Goal: Task Accomplishment & Management: Manage account settings

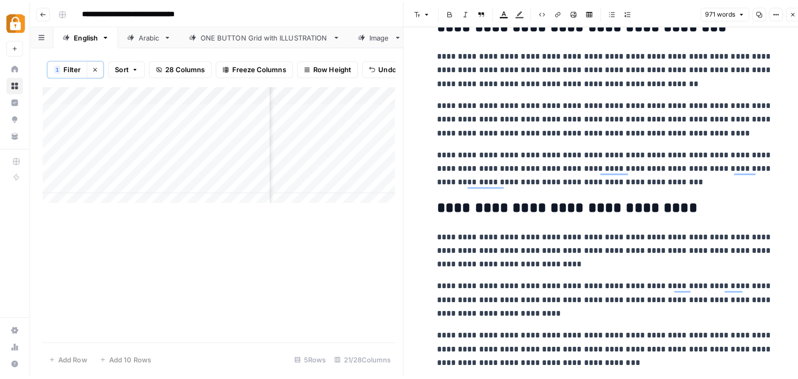
scroll to position [1473, 0]
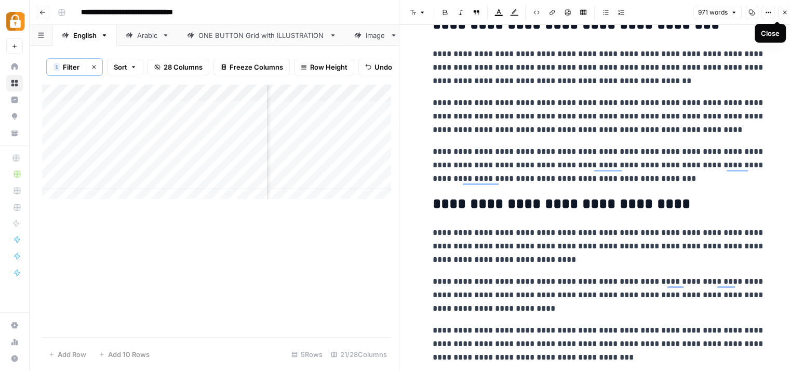
click at [786, 11] on icon "button" at bounding box center [785, 12] width 6 height 6
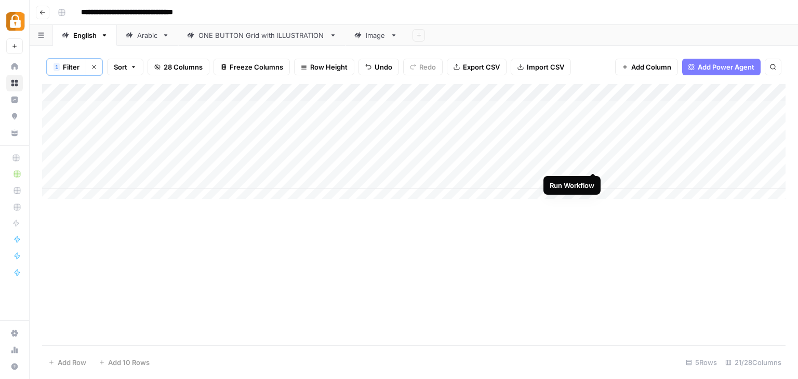
click at [593, 159] on div "Add Column" at bounding box center [414, 145] width 744 height 123
click at [577, 161] on div "Add Column" at bounding box center [414, 145] width 744 height 123
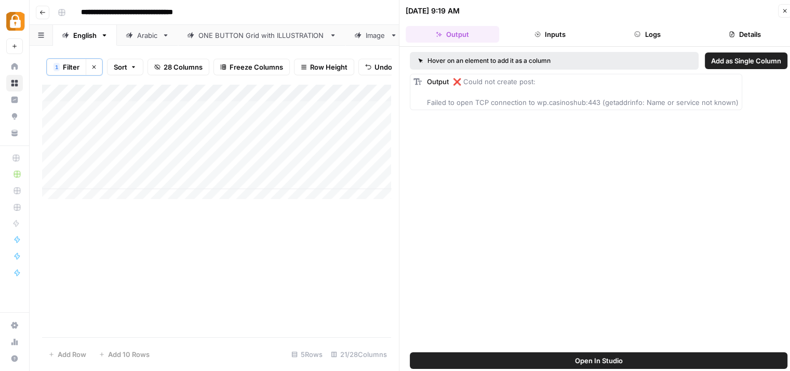
click at [587, 9] on div "[DATE] 9:19 AM" at bounding box center [590, 11] width 369 height 10
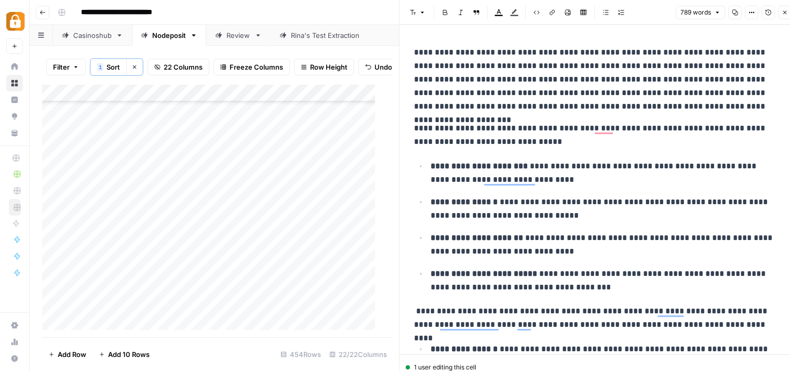
scroll to position [212, 0]
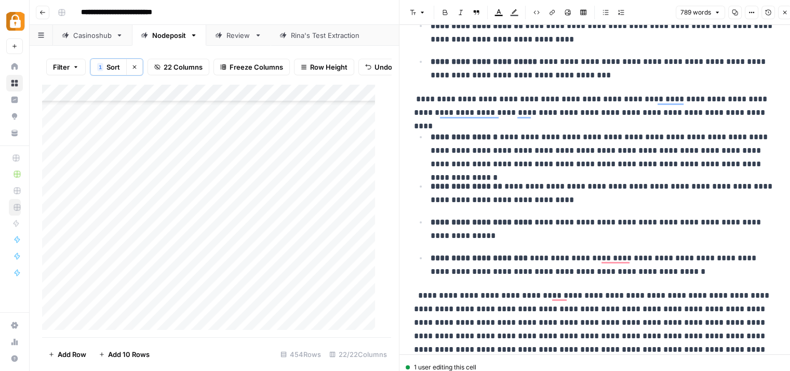
click at [784, 10] on icon "button" at bounding box center [785, 12] width 6 height 6
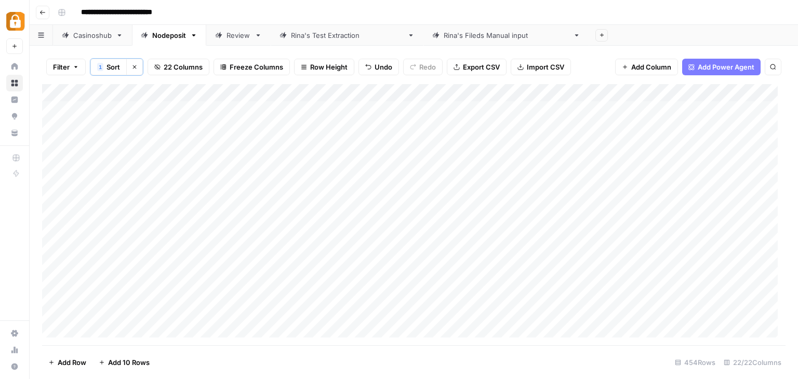
click at [61, 90] on div "Add Column" at bounding box center [414, 215] width 744 height 262
click at [60, 90] on div "Add Column" at bounding box center [414, 215] width 744 height 262
click at [112, 90] on div "Add Column" at bounding box center [414, 215] width 744 height 262
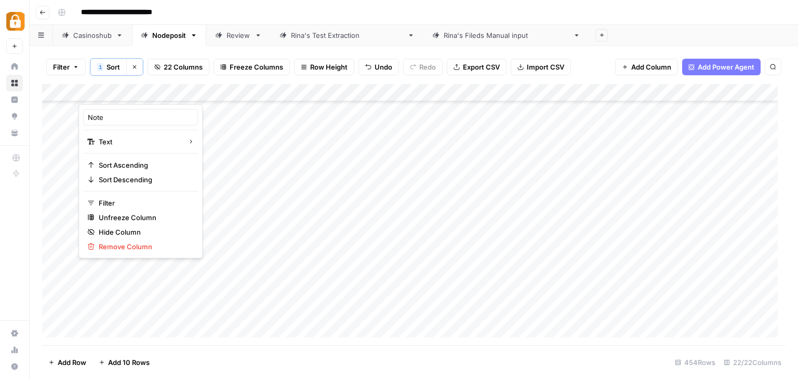
click at [64, 64] on span "Filter" at bounding box center [61, 67] width 17 height 10
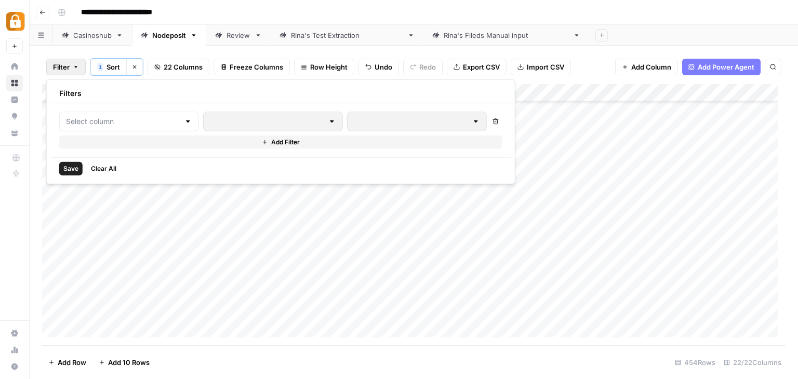
click at [108, 114] on div at bounding box center [129, 122] width 140 height 20
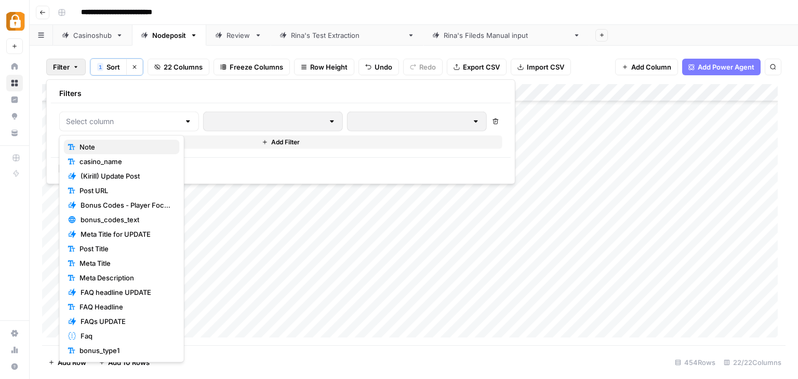
click at [105, 146] on span "Note" at bounding box center [126, 147] width 92 height 10
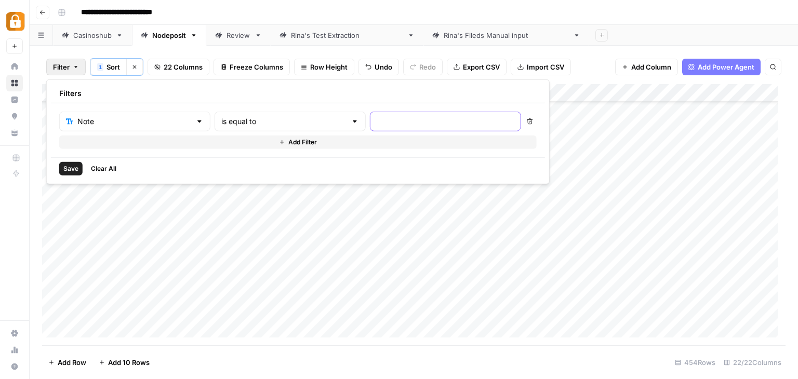
click at [377, 125] on input "text" at bounding box center [446, 121] width 138 height 10
type input "content"
click at [251, 121] on input "text" at bounding box center [283, 121] width 125 height 10
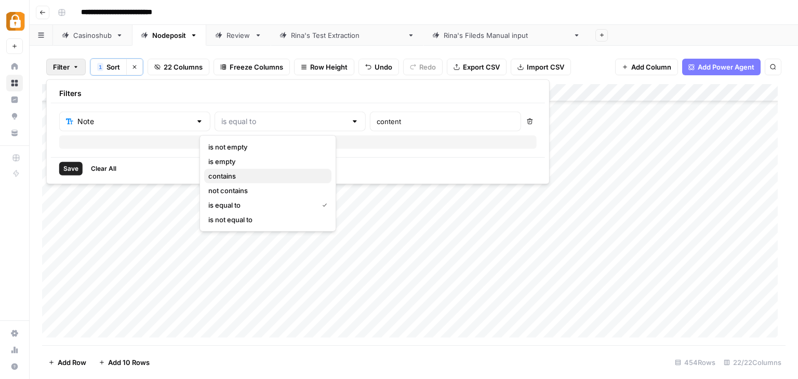
click at [245, 174] on span "contains" at bounding box center [265, 176] width 115 height 10
type input "contains"
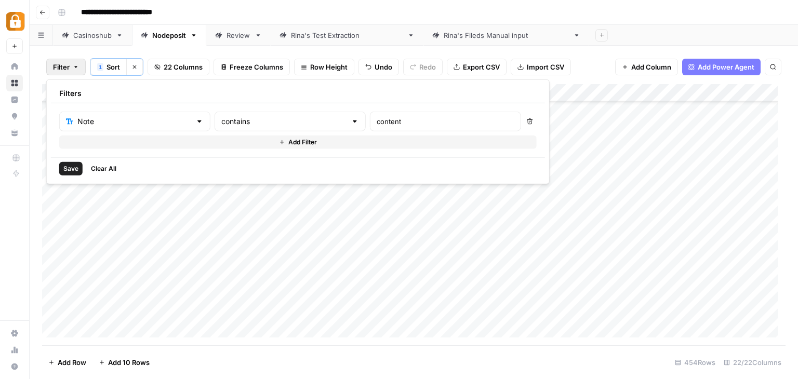
click at [75, 168] on span "Save" at bounding box center [70, 168] width 15 height 9
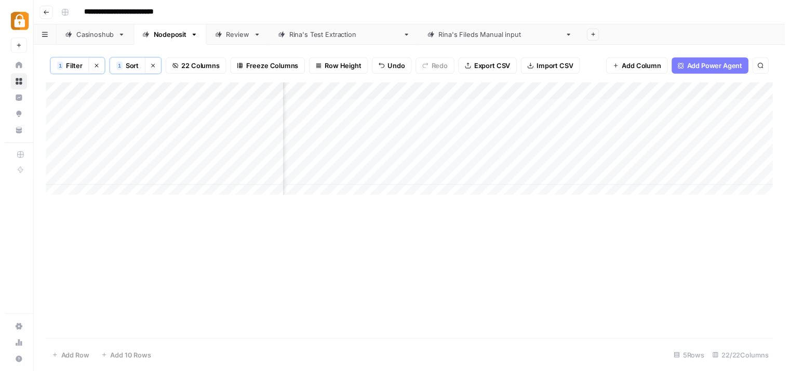
scroll to position [0, 211]
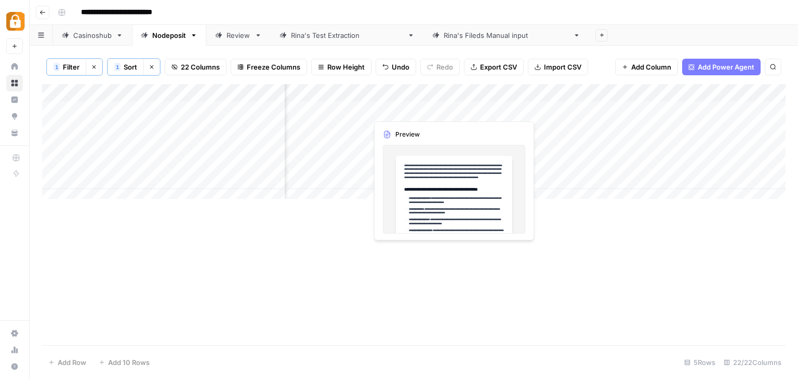
click at [407, 109] on div "Add Column" at bounding box center [414, 145] width 744 height 123
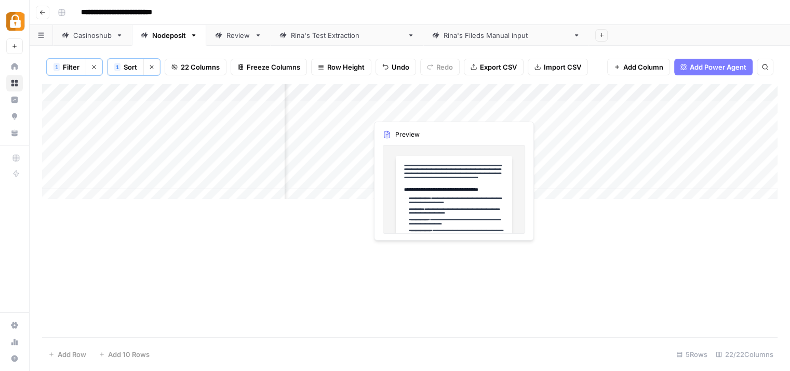
click at [407, 109] on div at bounding box center [445, 109] width 157 height 19
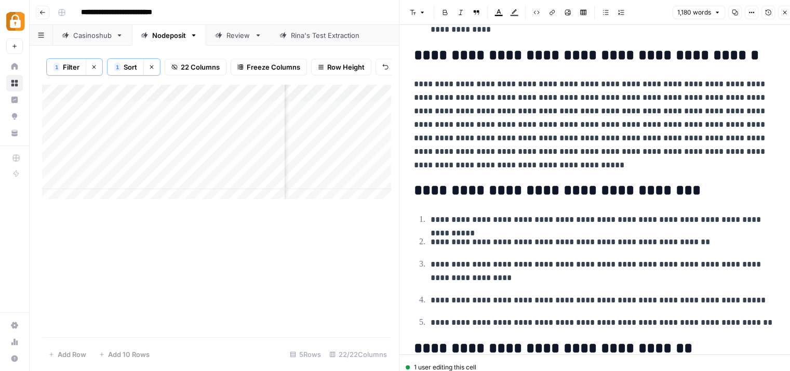
scroll to position [1732, 0]
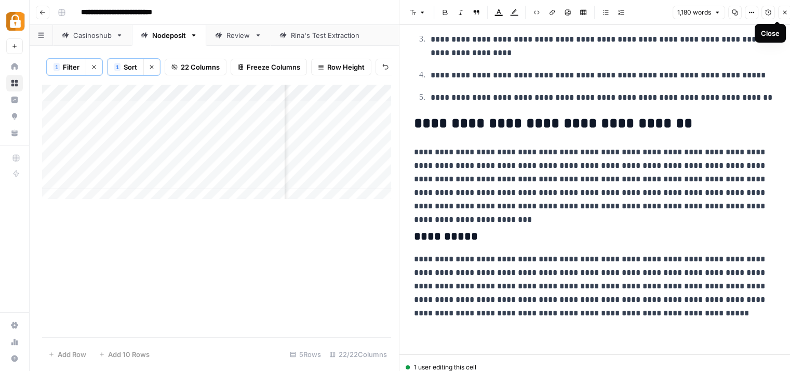
click at [786, 13] on icon "button" at bounding box center [785, 12] width 6 height 6
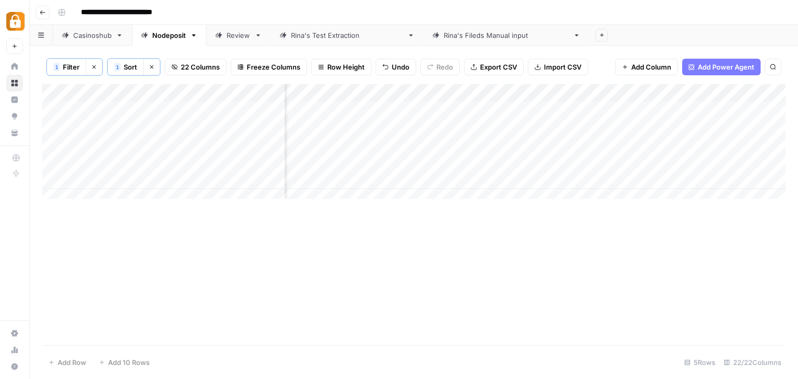
click at [254, 107] on div "Add Column" at bounding box center [414, 145] width 744 height 123
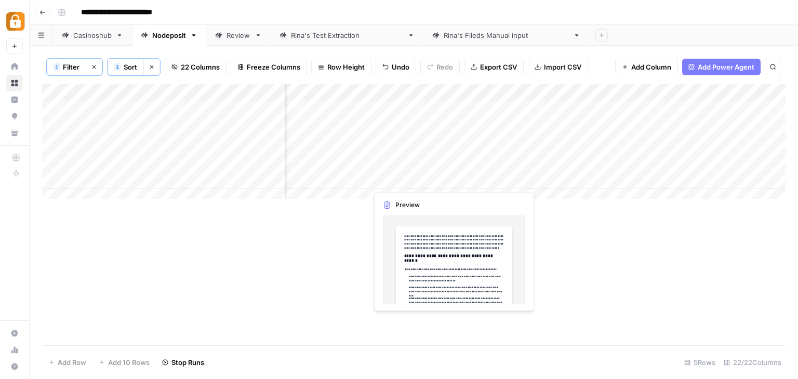
click at [385, 177] on div "Add Column" at bounding box center [414, 145] width 744 height 123
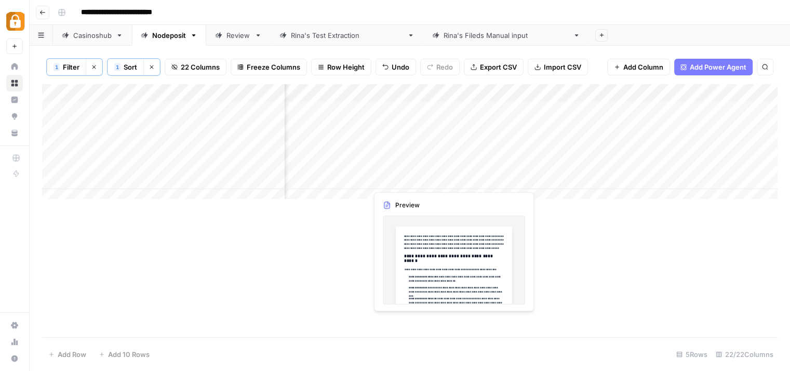
click at [385, 177] on div at bounding box center [445, 179] width 157 height 19
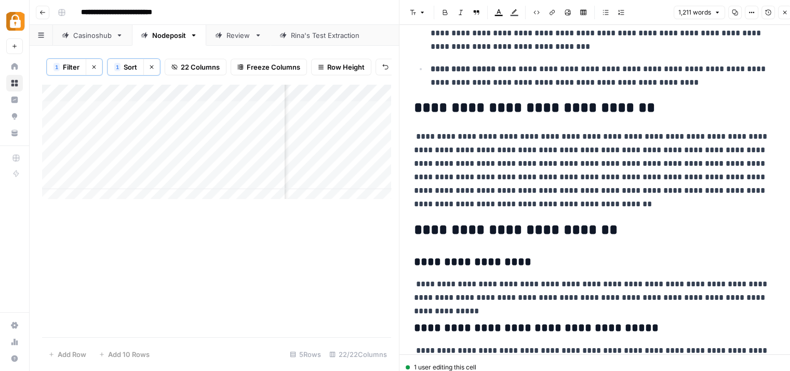
scroll to position [676, 0]
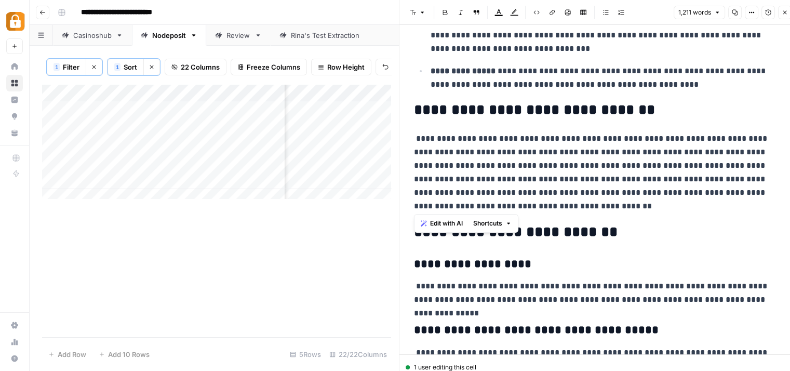
drag, startPoint x: 456, startPoint y: 167, endPoint x: 411, endPoint y: 113, distance: 70.1
click at [411, 113] on div "**********" at bounding box center [599, 372] width 382 height 2012
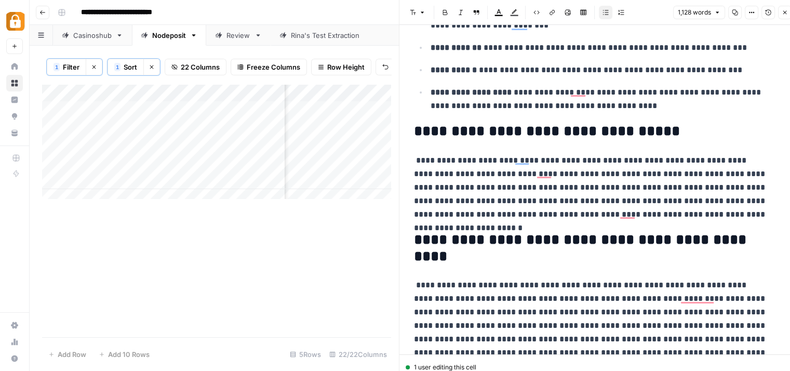
scroll to position [1337, 0]
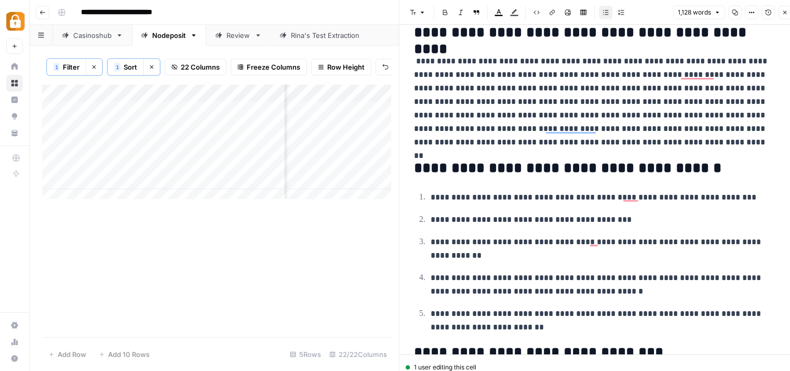
click at [417, 63] on p "**********" at bounding box center [595, 102] width 362 height 95
click at [611, 84] on p "**********" at bounding box center [595, 102] width 362 height 95
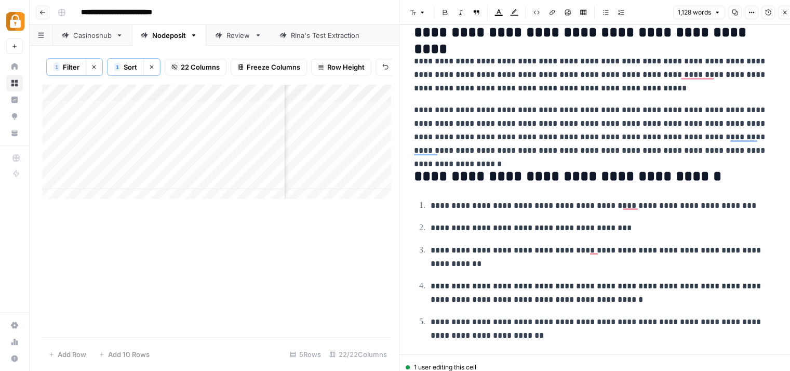
click at [454, 135] on p "**********" at bounding box center [595, 130] width 362 height 54
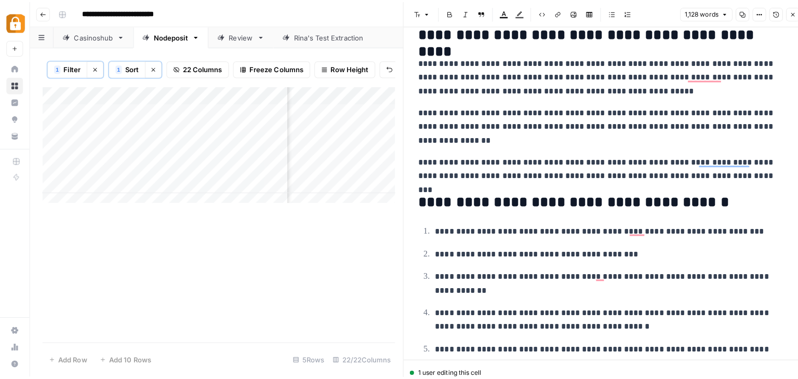
scroll to position [1285, 0]
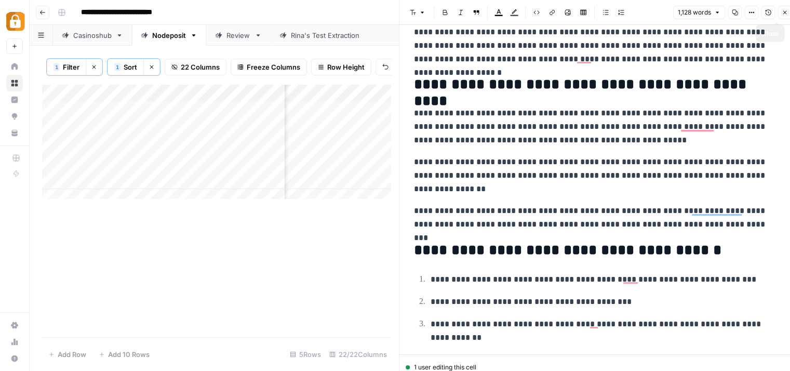
click at [784, 12] on icon "button" at bounding box center [785, 12] width 6 height 6
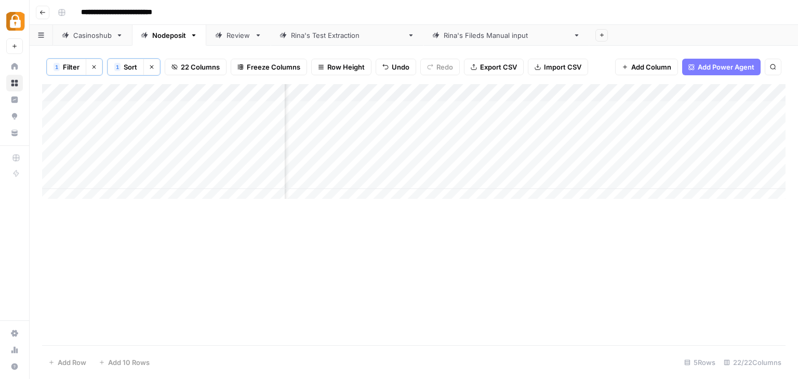
click at [255, 177] on div "Add Column" at bounding box center [414, 145] width 744 height 123
click at [260, 109] on div "Add Column" at bounding box center [414, 145] width 744 height 123
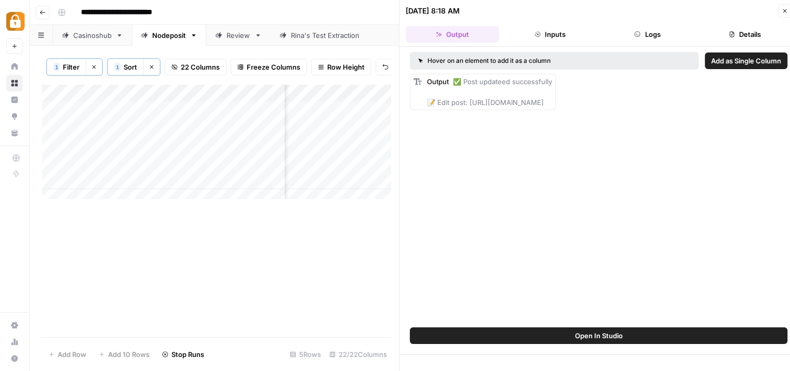
click at [786, 6] on button "Close" at bounding box center [785, 11] width 14 height 14
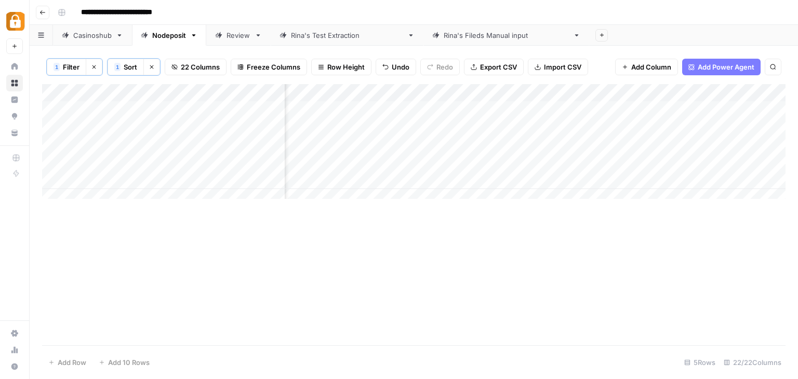
click at [121, 177] on div "Add Column" at bounding box center [414, 145] width 744 height 123
click at [121, 177] on textarea "**********" at bounding box center [161, 181] width 166 height 15
type textarea "*********"
click at [104, 109] on div "Add Column" at bounding box center [414, 145] width 744 height 123
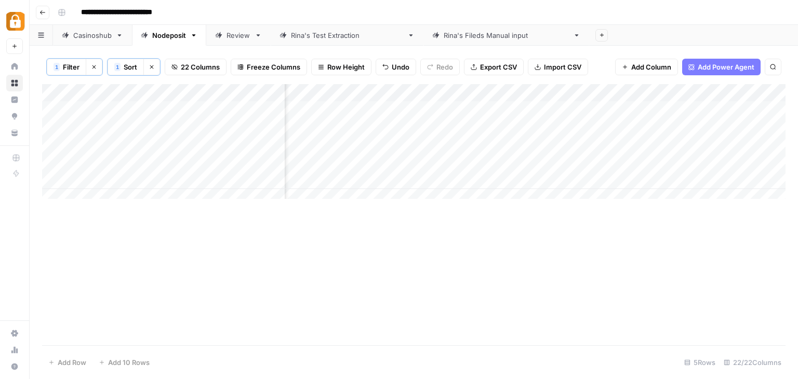
click at [104, 109] on div "Add Column" at bounding box center [414, 145] width 744 height 123
click at [104, 109] on textarea "**********" at bounding box center [161, 110] width 166 height 15
type textarea "*********"
click at [94, 67] on icon "button" at bounding box center [95, 67] width 4 height 4
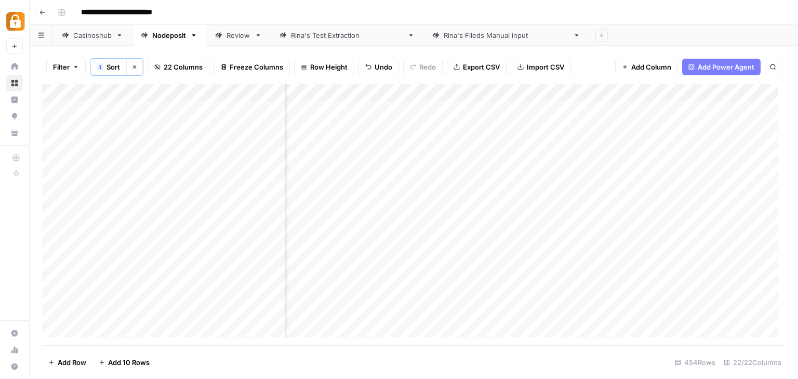
click at [77, 67] on icon "button" at bounding box center [76, 67] width 6 height 6
click at [132, 123] on input "text" at bounding box center [123, 121] width 114 height 10
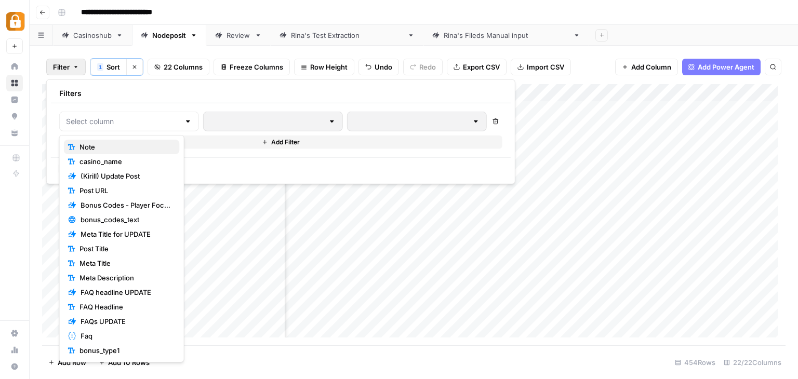
click at [117, 148] on span "Note" at bounding box center [126, 147] width 92 height 10
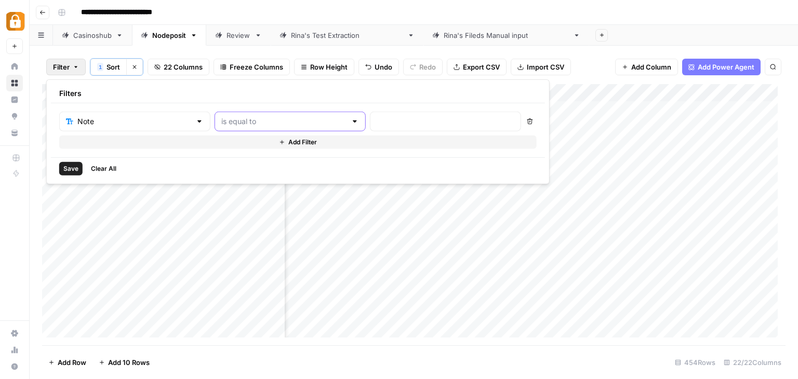
click at [249, 120] on input "text" at bounding box center [283, 121] width 125 height 10
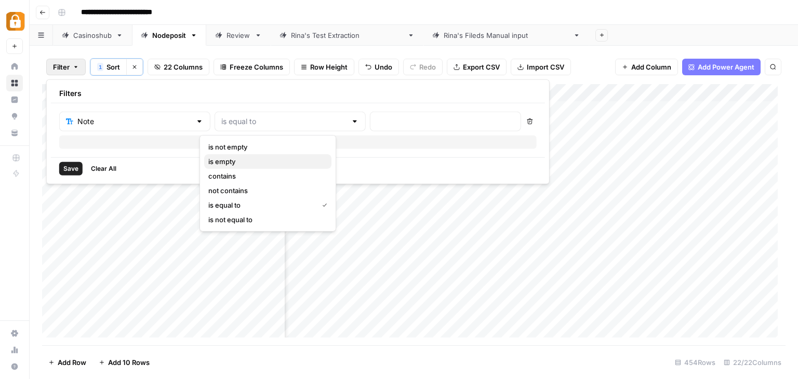
click at [237, 158] on span "is empty" at bounding box center [265, 161] width 115 height 10
type input "is empty"
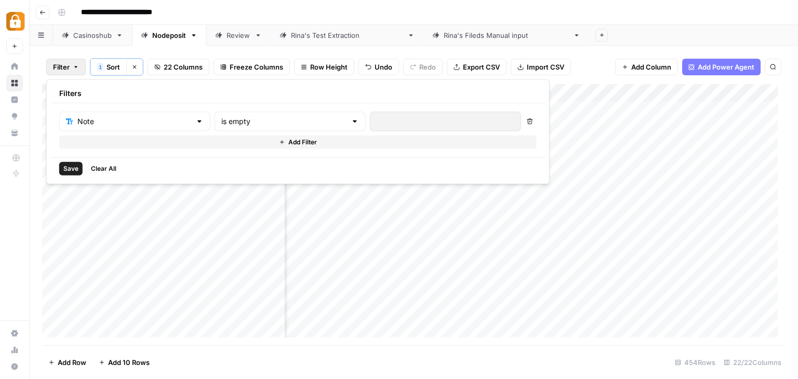
click at [66, 167] on span "Save" at bounding box center [70, 168] width 15 height 9
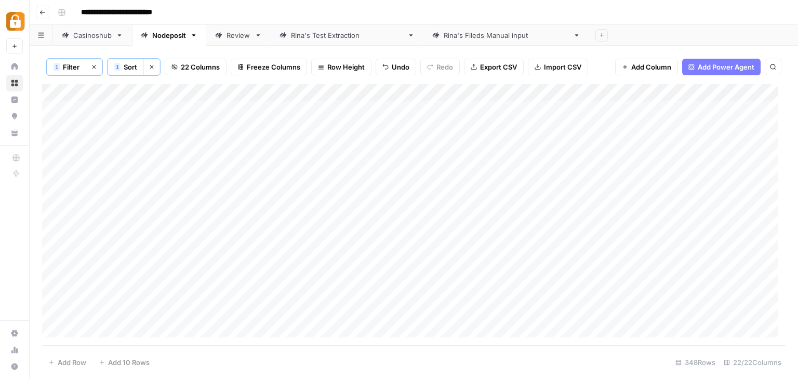
click at [58, 92] on div "Add Column" at bounding box center [414, 215] width 744 height 262
click at [73, 361] on span "Delete 348 Rows" at bounding box center [75, 363] width 55 height 10
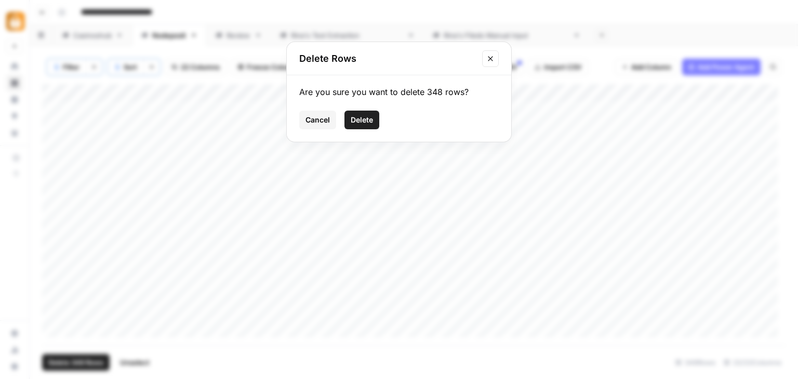
click at [362, 115] on span "Delete" at bounding box center [362, 120] width 22 height 10
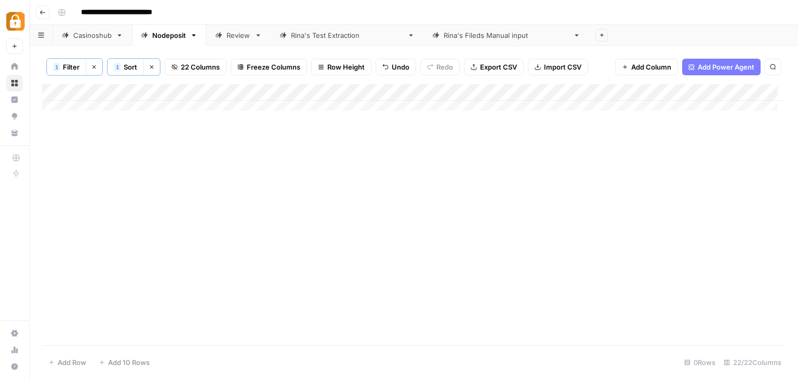
click at [73, 62] on span "Filter" at bounding box center [71, 67] width 17 height 10
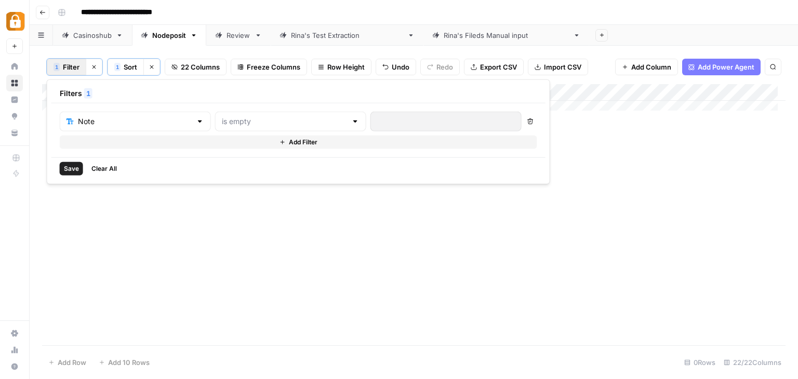
type input "is empty"
drag, startPoint x: 287, startPoint y: 122, endPoint x: 197, endPoint y: 116, distance: 89.6
click at [197, 116] on div "Note is empty" at bounding box center [291, 122] width 462 height 20
click at [262, 113] on div "is empty" at bounding box center [290, 122] width 151 height 20
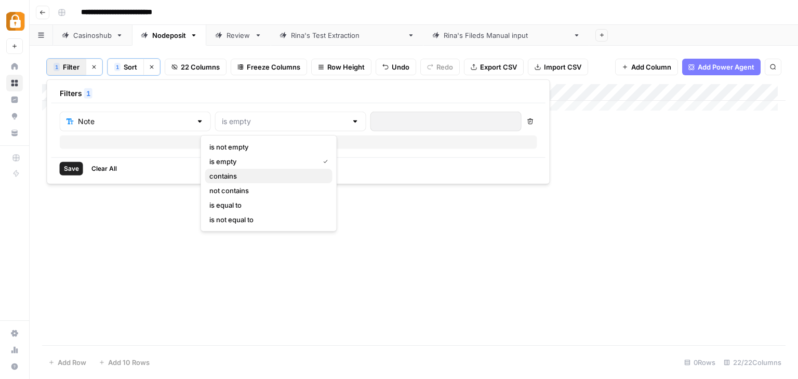
click at [245, 172] on span "contains" at bounding box center [266, 176] width 115 height 10
type input "contains"
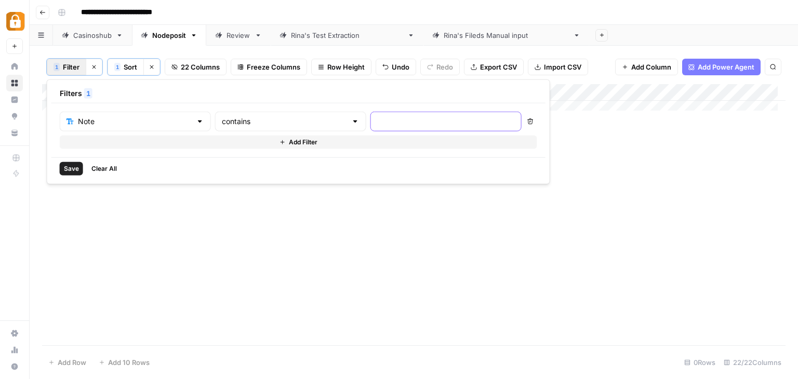
click at [377, 125] on input "text" at bounding box center [446, 121] width 138 height 10
type input "content"
click at [67, 171] on span "Save" at bounding box center [71, 168] width 15 height 9
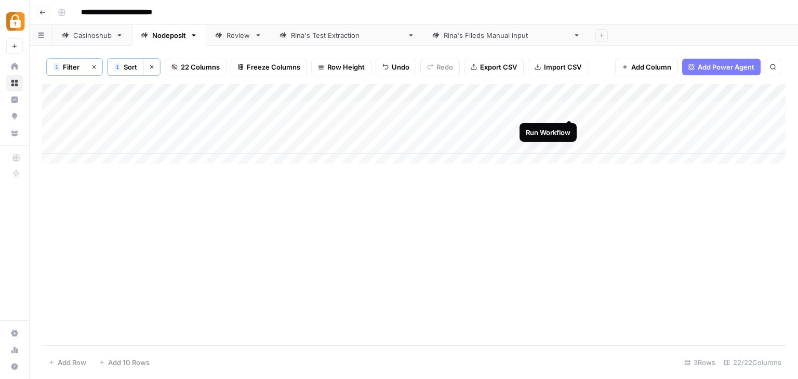
click at [568, 108] on div "Add Column" at bounding box center [414, 127] width 744 height 87
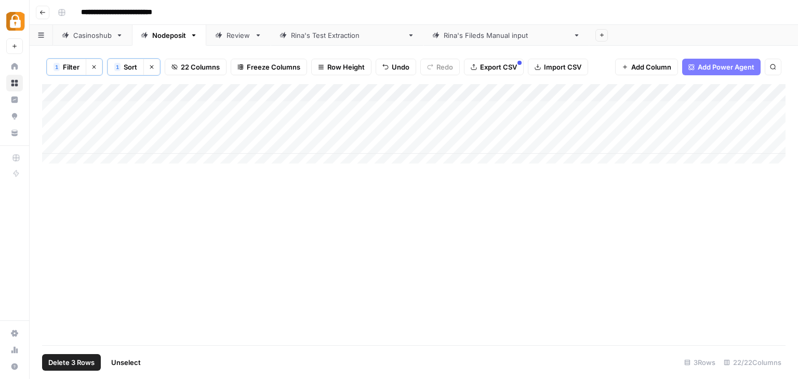
click at [58, 88] on div "Add Column" at bounding box center [414, 127] width 744 height 87
click at [67, 362] on span "Delete 3 Rows" at bounding box center [71, 363] width 46 height 10
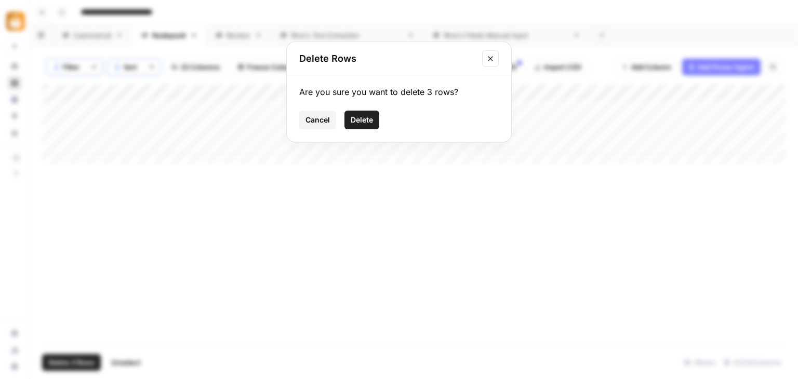
click at [362, 123] on span "Delete" at bounding box center [362, 120] width 22 height 10
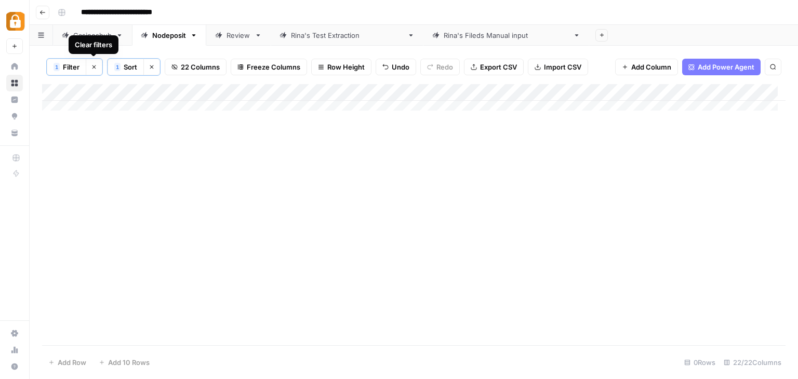
click at [91, 67] on icon "button" at bounding box center [94, 67] width 6 height 6
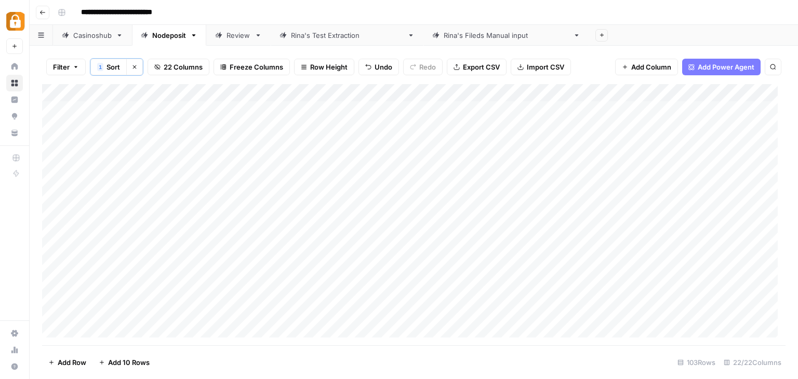
click at [430, 107] on div "Add Column" at bounding box center [414, 215] width 744 height 262
click at [179, 37] on div "Nodeposit" at bounding box center [169, 35] width 34 height 10
click at [66, 62] on span "Filter" at bounding box center [61, 67] width 17 height 10
click at [142, 113] on div at bounding box center [129, 122] width 140 height 20
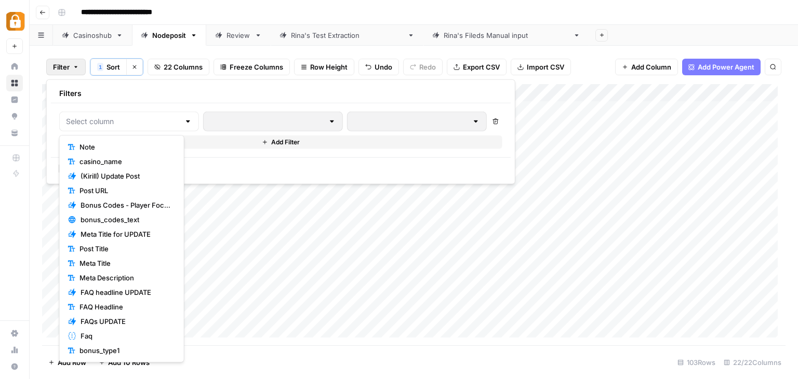
click at [117, 143] on span "Note" at bounding box center [126, 147] width 92 height 10
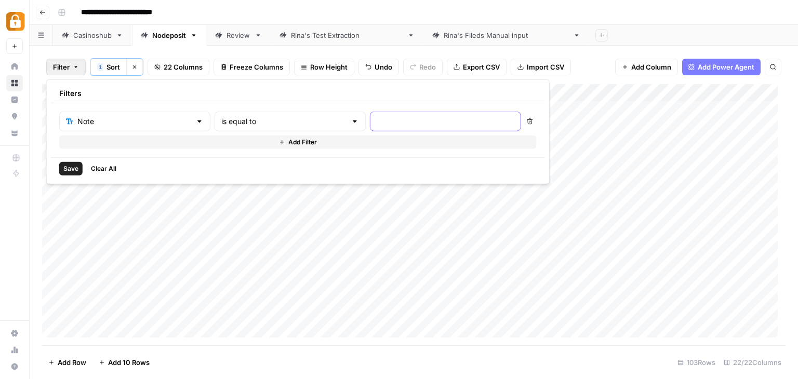
click at [377, 124] on input "text" at bounding box center [446, 121] width 138 height 10
type input "archiv"
drag, startPoint x: 68, startPoint y: 166, endPoint x: 209, endPoint y: 118, distance: 149.2
click at [187, 130] on div "Filters Note is equal to archiv Delete Add Filter Save Clear All" at bounding box center [298, 132] width 504 height 105
click at [221, 117] on input "text" at bounding box center [283, 121] width 125 height 10
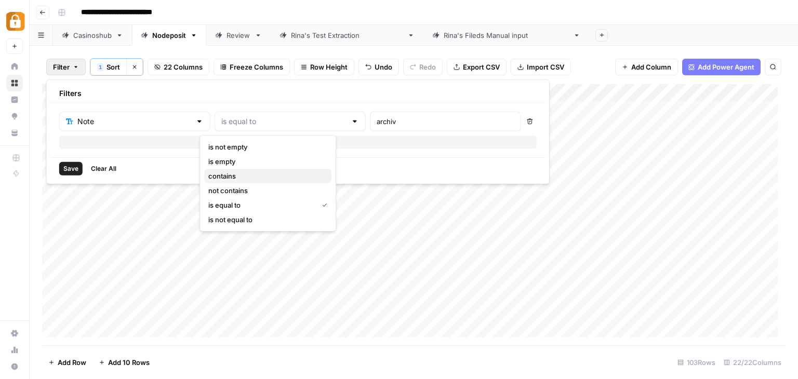
click at [227, 175] on span "contains" at bounding box center [265, 176] width 115 height 10
type input "contains"
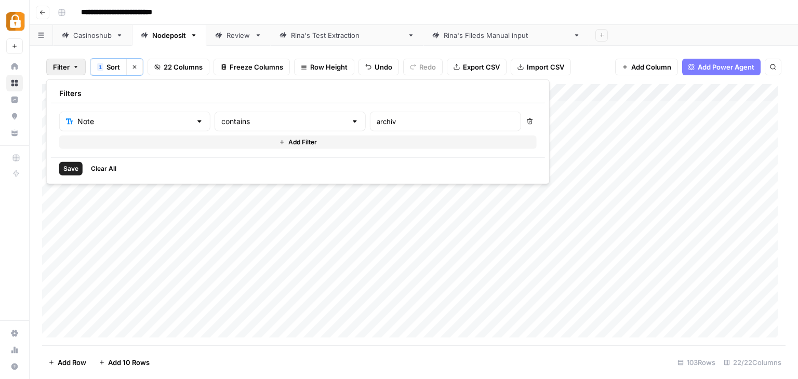
click at [67, 169] on span "Save" at bounding box center [70, 168] width 15 height 9
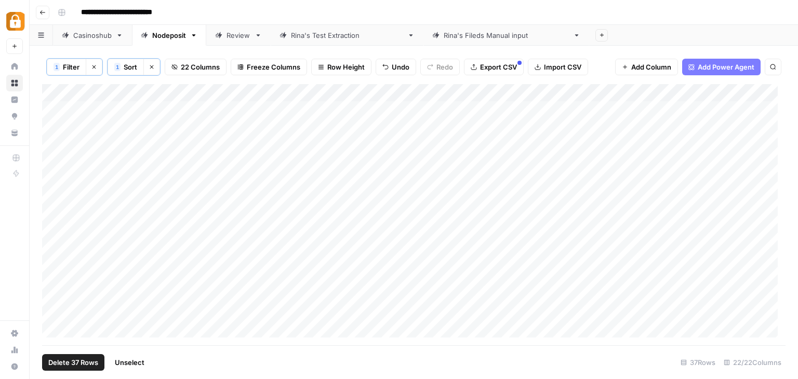
click at [59, 89] on div "Add Column" at bounding box center [414, 215] width 744 height 262
click at [86, 359] on span "Delete 37 Rows" at bounding box center [73, 363] width 50 height 10
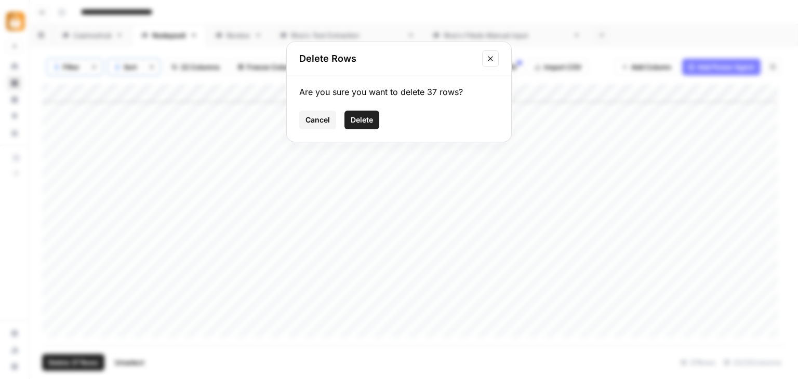
click at [361, 121] on span "Delete" at bounding box center [362, 120] width 22 height 10
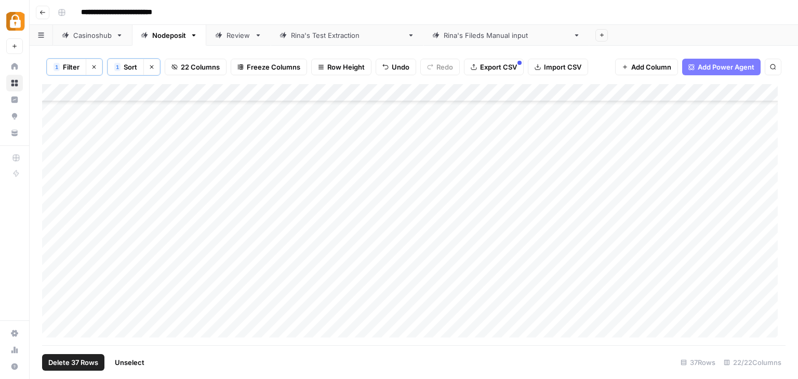
scroll to position [0, 0]
click at [96, 65] on icon "button" at bounding box center [94, 67] width 6 height 6
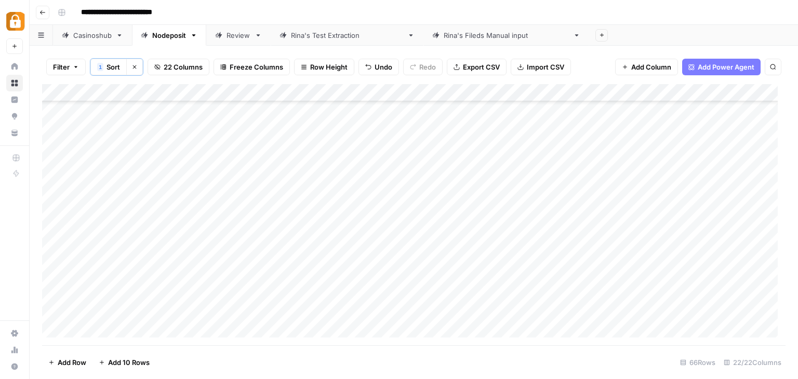
scroll to position [676, 0]
click at [62, 67] on span "Filter" at bounding box center [61, 67] width 17 height 10
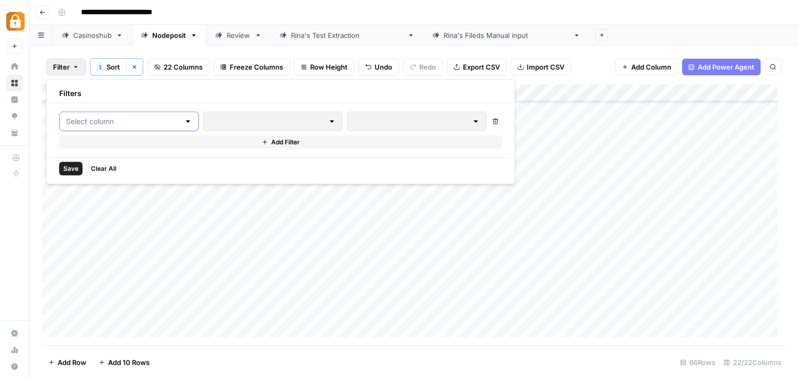
click at [130, 122] on input "text" at bounding box center [123, 121] width 114 height 10
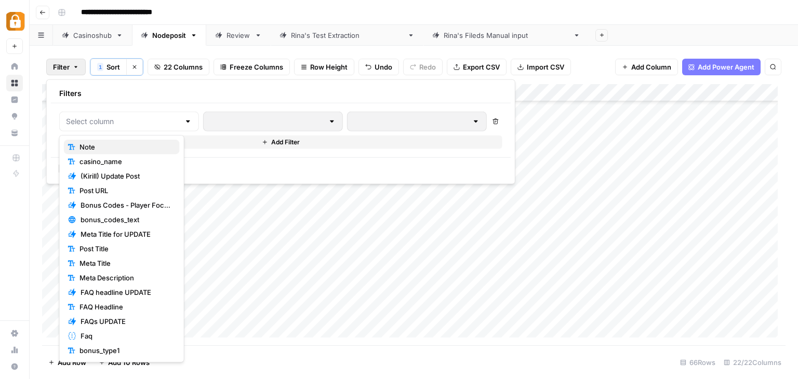
click at [109, 143] on span "Note" at bounding box center [126, 147] width 92 height 10
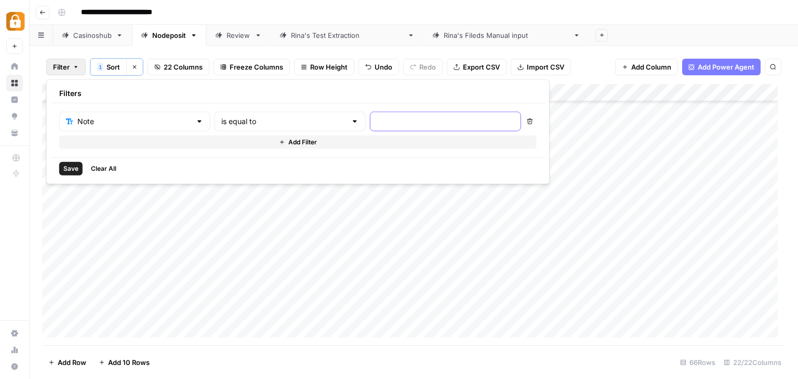
click at [377, 119] on input "text" at bounding box center [446, 121] width 138 height 10
type input "Julie"
click at [69, 169] on span "Save" at bounding box center [70, 168] width 15 height 9
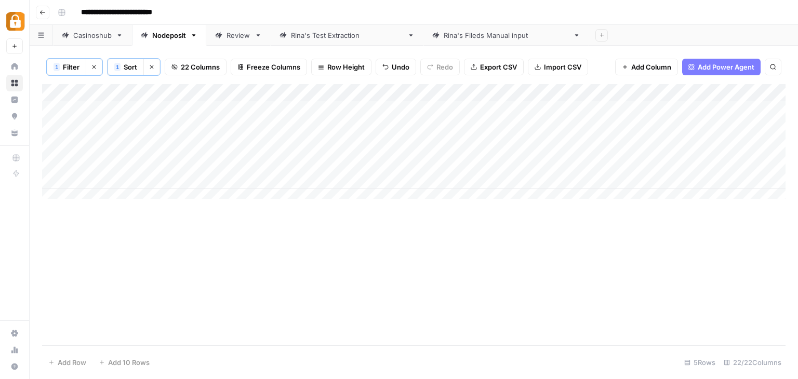
scroll to position [0, 0]
click at [466, 107] on div "Add Column" at bounding box center [414, 145] width 744 height 123
click at [466, 107] on textarea "**********" at bounding box center [401, 110] width 234 height 15
click at [103, 107] on div "Add Column" at bounding box center [414, 145] width 744 height 123
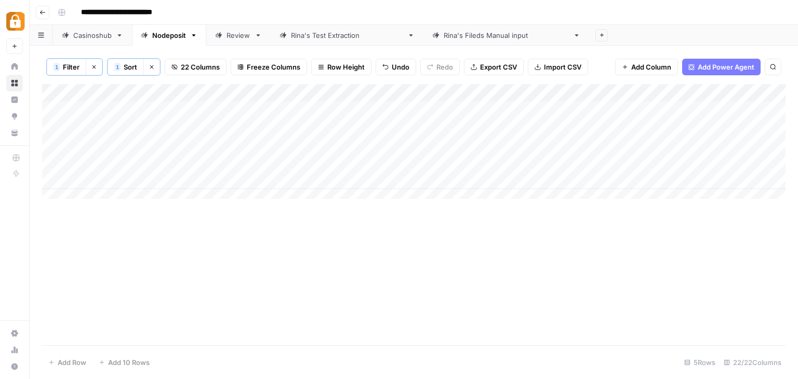
click at [103, 107] on div "Add Column" at bounding box center [414, 145] width 744 height 123
click at [103, 107] on textarea "*****" at bounding box center [161, 110] width 166 height 15
type textarea "*********"
click at [109, 125] on div "Add Column" at bounding box center [414, 145] width 744 height 123
click at [110, 110] on div "Add Column" at bounding box center [414, 145] width 744 height 123
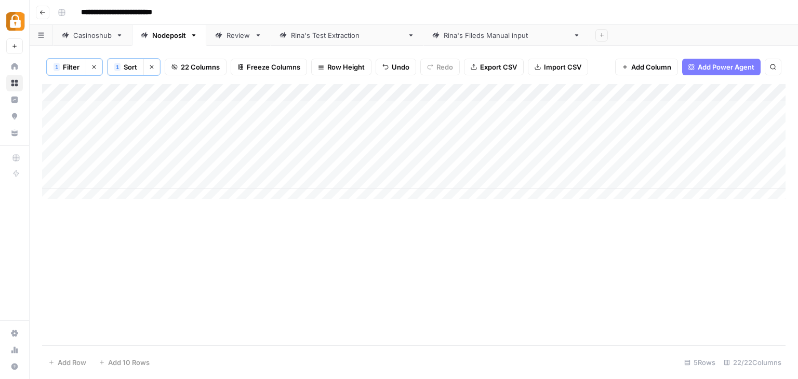
drag, startPoint x: 134, startPoint y: 116, endPoint x: 119, endPoint y: 180, distance: 65.0
click at [119, 180] on div "Add Column" at bounding box center [414, 145] width 744 height 123
click at [75, 68] on span "Filter" at bounding box center [71, 67] width 17 height 10
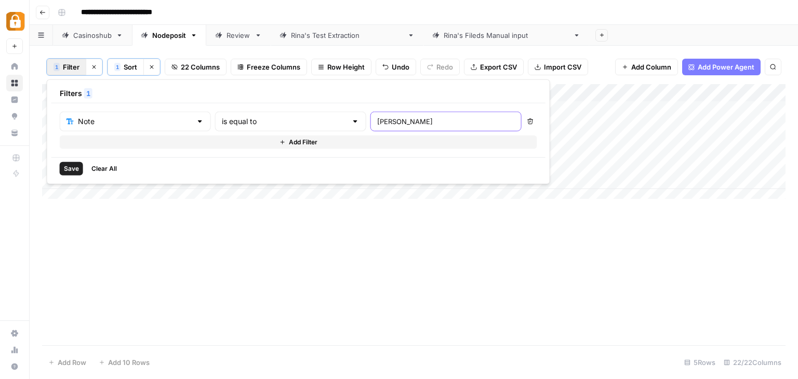
drag, startPoint x: 376, startPoint y: 122, endPoint x: 342, endPoint y: 120, distance: 33.9
click at [371, 120] on div "Julie" at bounding box center [446, 122] width 151 height 20
type input "stac"
click at [74, 169] on span "Save" at bounding box center [71, 168] width 15 height 9
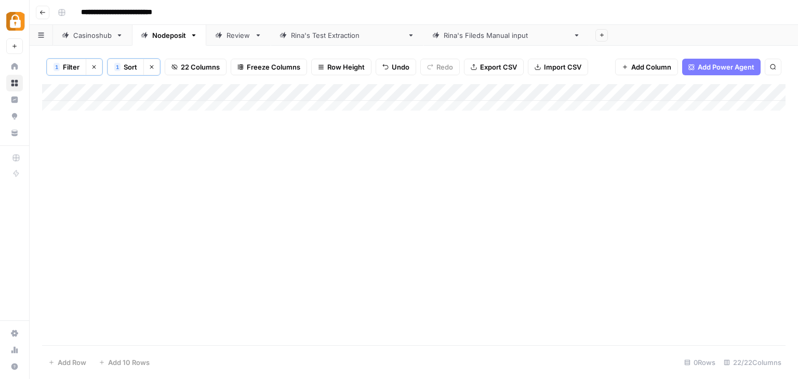
click at [70, 66] on span "Filter" at bounding box center [71, 67] width 17 height 10
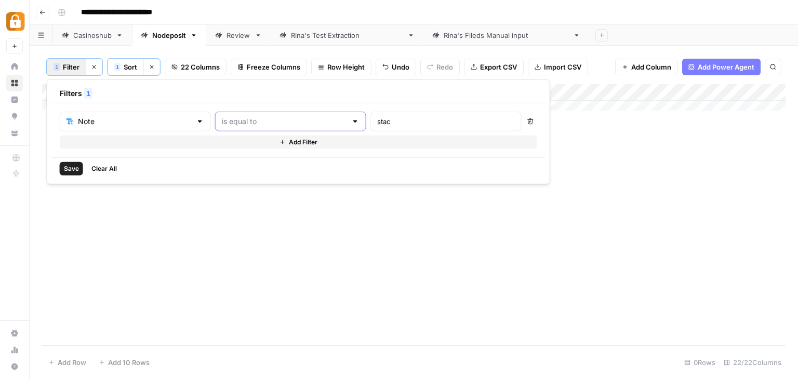
click at [254, 124] on input "text" at bounding box center [284, 121] width 125 height 10
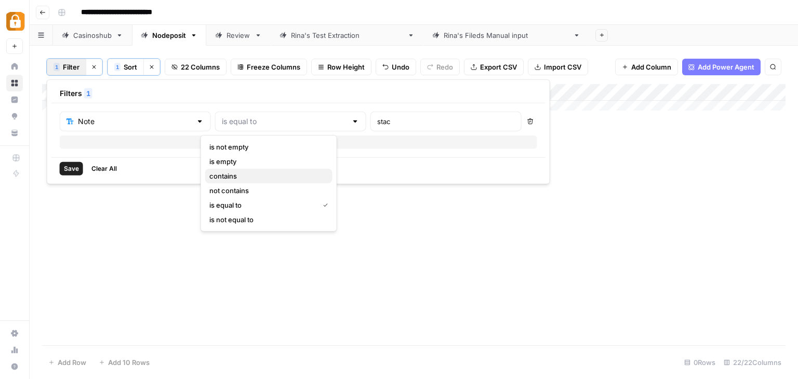
click at [242, 173] on span "contains" at bounding box center [266, 176] width 115 height 10
type input "contains"
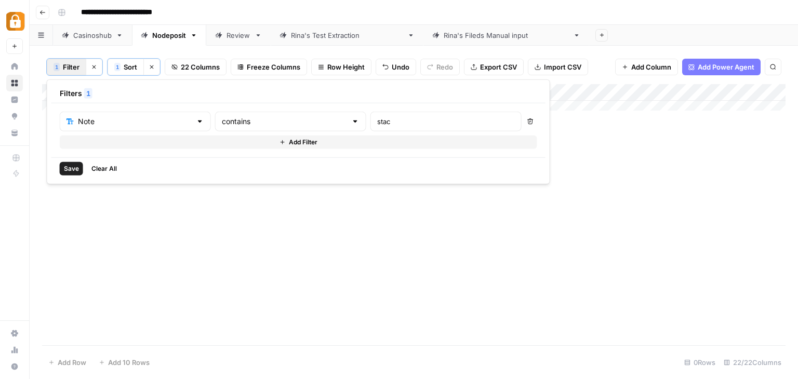
click at [67, 165] on span "Save" at bounding box center [71, 168] width 15 height 9
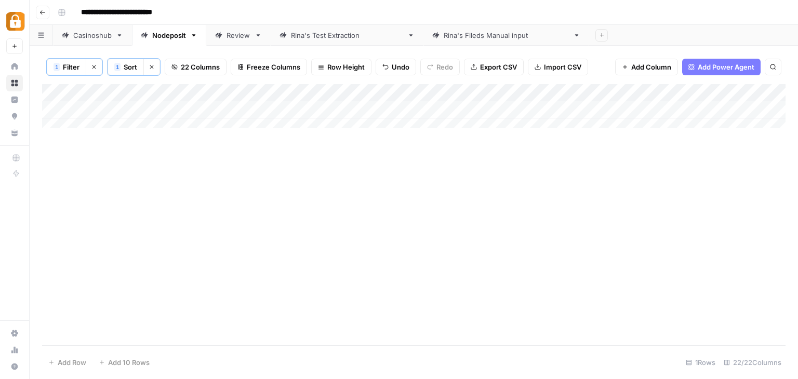
click at [49, 107] on div "Add Column" at bounding box center [414, 110] width 744 height 52
click at [70, 366] on span "Delete 1 Row" at bounding box center [69, 363] width 42 height 10
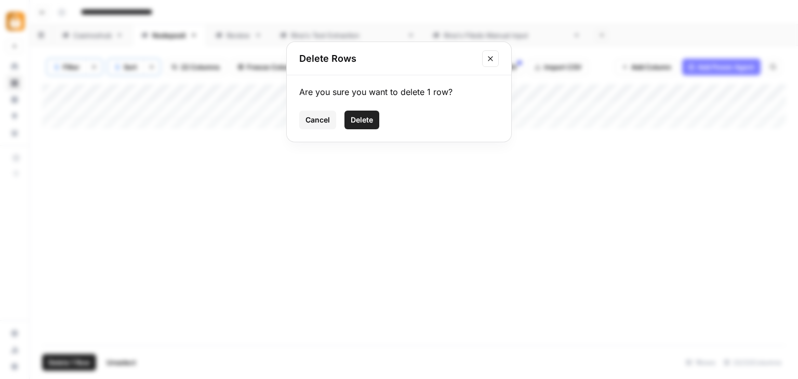
click at [368, 127] on button "Delete" at bounding box center [362, 120] width 35 height 19
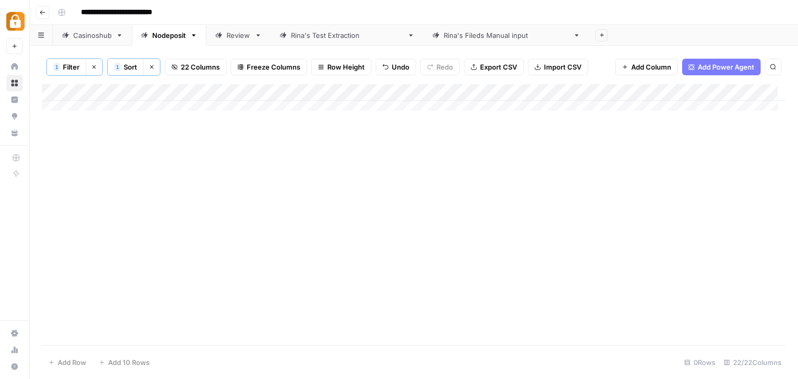
click at [71, 65] on span "Filter" at bounding box center [71, 67] width 17 height 10
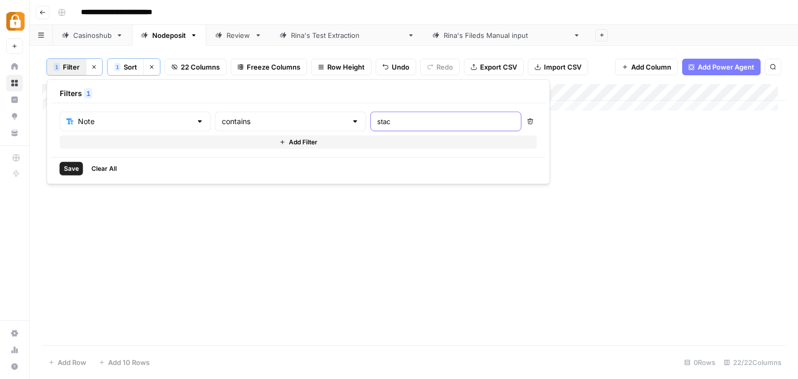
drag, startPoint x: 391, startPoint y: 121, endPoint x: 345, endPoint y: 121, distance: 46.3
click at [371, 121] on div "stac" at bounding box center [446, 122] width 151 height 20
type input "annie"
click at [64, 165] on span "Save" at bounding box center [71, 168] width 15 height 9
click at [461, 111] on div "Add Column" at bounding box center [414, 127] width 744 height 87
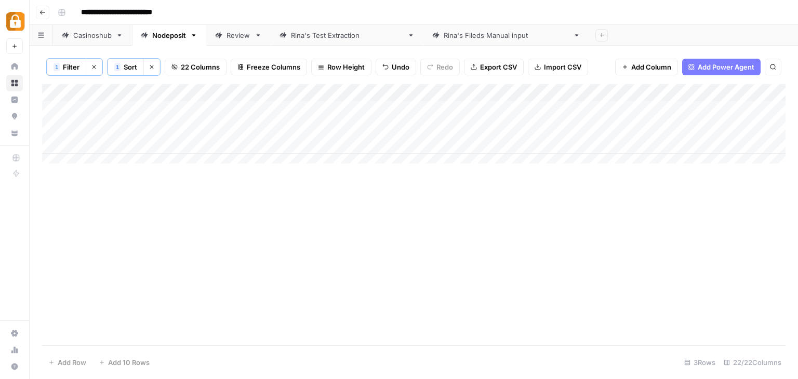
click at [461, 111] on div "Add Column" at bounding box center [414, 127] width 744 height 87
click at [461, 111] on textarea "**********" at bounding box center [401, 110] width 234 height 15
click at [100, 114] on div "Add Column" at bounding box center [414, 127] width 744 height 87
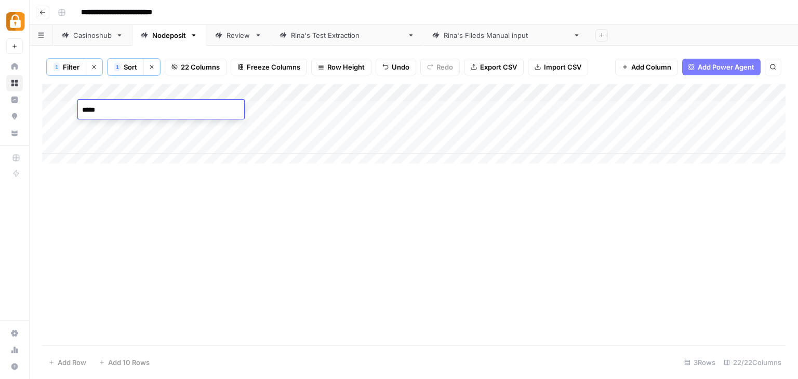
click at [100, 114] on textarea "*****" at bounding box center [161, 110] width 166 height 15
type textarea "*********"
click at [374, 121] on div "Add Column" at bounding box center [414, 127] width 744 height 87
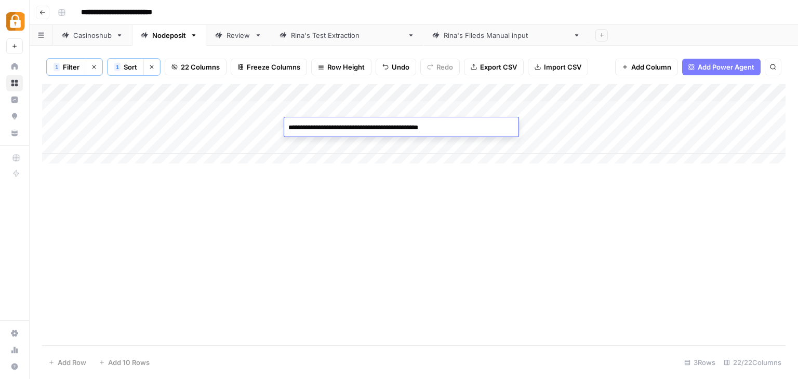
click at [374, 121] on textarea "**********" at bounding box center [401, 128] width 234 height 15
drag, startPoint x: 53, startPoint y: 125, endPoint x: 55, endPoint y: 140, distance: 15.2
click at [53, 125] on div "Add Column" at bounding box center [414, 127] width 744 height 87
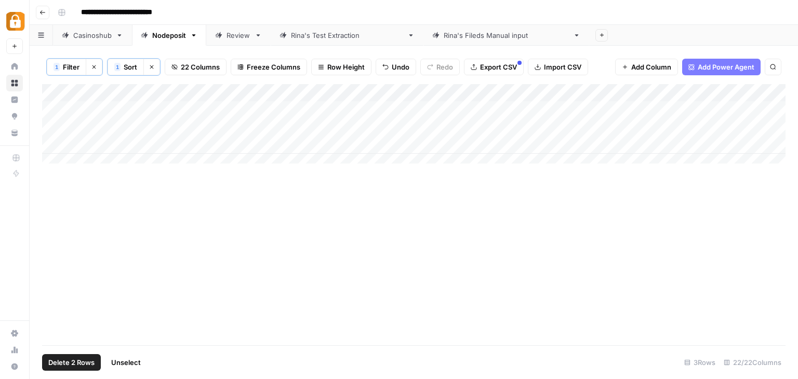
click at [55, 143] on div "Add Column" at bounding box center [414, 127] width 744 height 87
click at [69, 356] on button "Delete 2 Rows" at bounding box center [71, 362] width 59 height 17
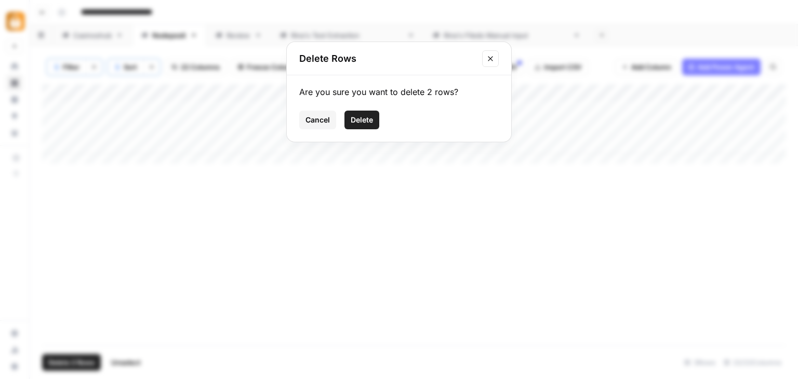
click at [360, 115] on span "Delete" at bounding box center [362, 120] width 22 height 10
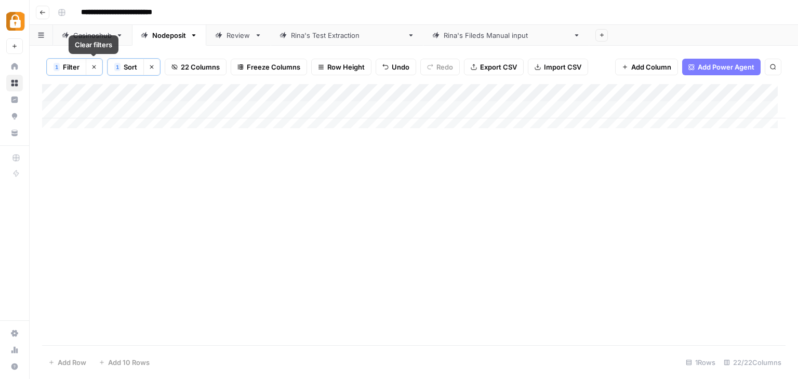
click at [91, 63] on button "Clear filters" at bounding box center [94, 67] width 17 height 17
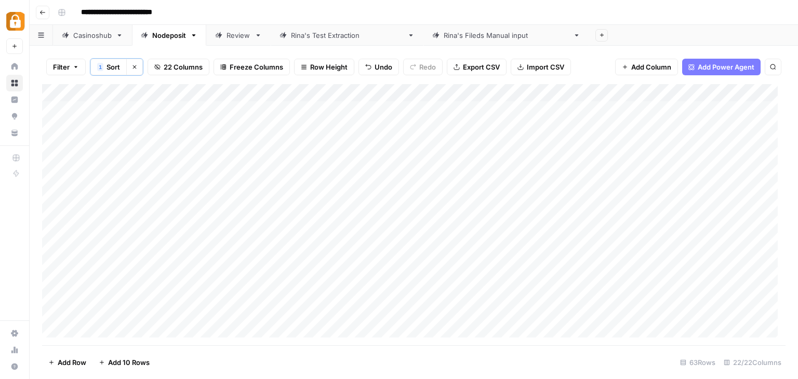
click at [537, 63] on span "Import CSV" at bounding box center [545, 67] width 37 height 10
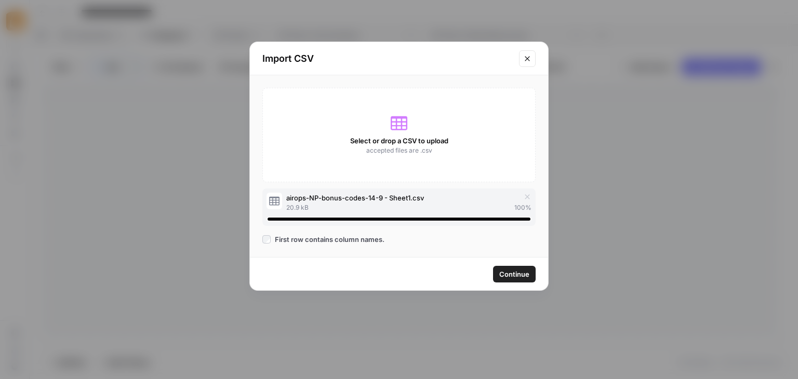
click at [507, 275] on span "Continue" at bounding box center [514, 274] width 30 height 10
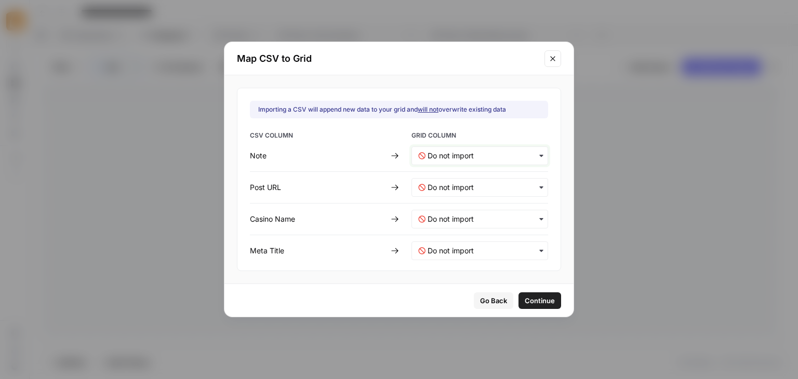
click at [526, 151] on input "text" at bounding box center [485, 156] width 114 height 10
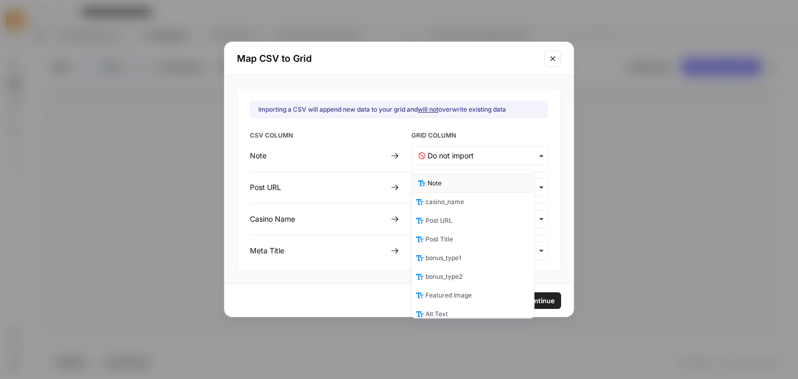
click at [484, 181] on div "Note" at bounding box center [473, 183] width 122 height 19
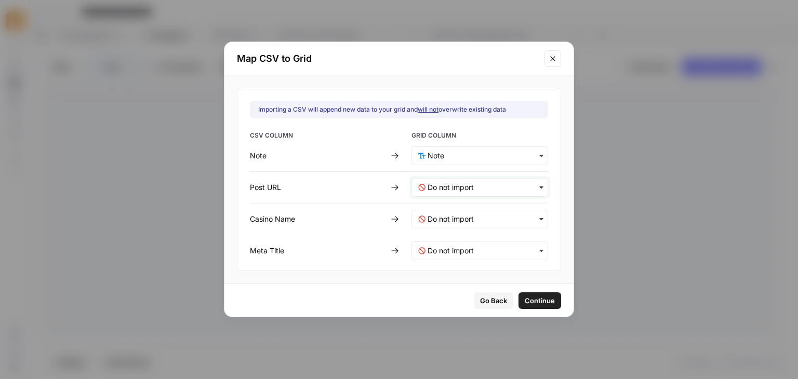
click at [492, 183] on URL-mapping "text" at bounding box center [485, 187] width 114 height 10
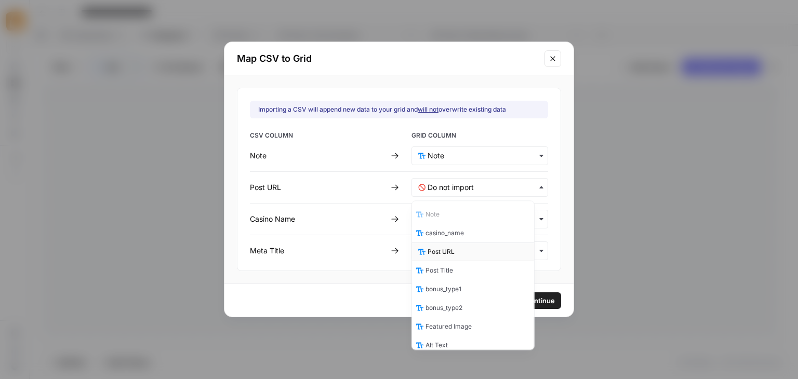
click at [470, 250] on div "Post URL" at bounding box center [473, 252] width 122 height 19
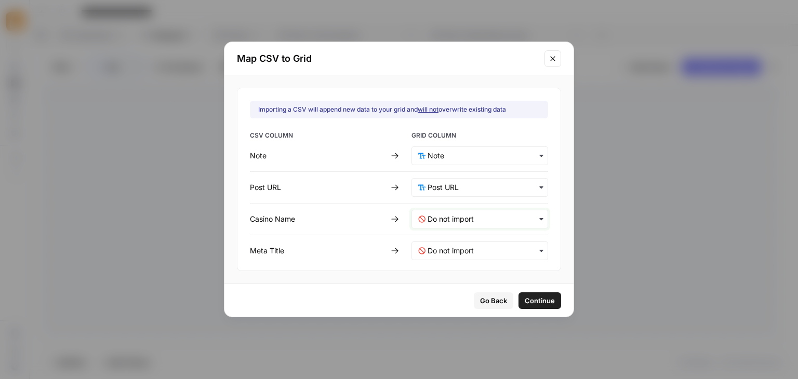
click at [480, 219] on Name-mapping "text" at bounding box center [485, 219] width 114 height 10
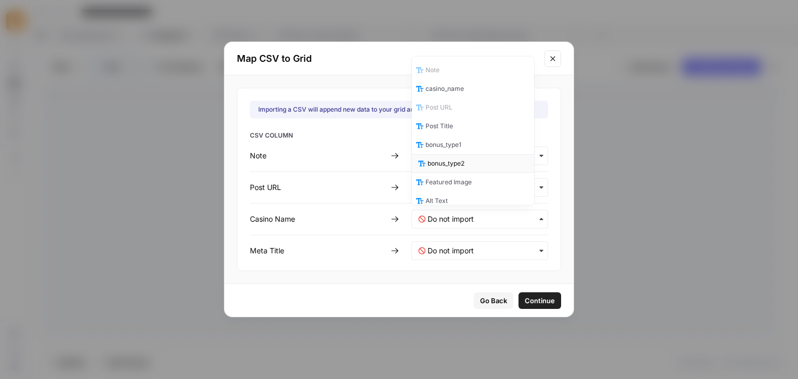
scroll to position [3, 0]
click at [458, 86] on span "casino_name" at bounding box center [447, 85] width 38 height 9
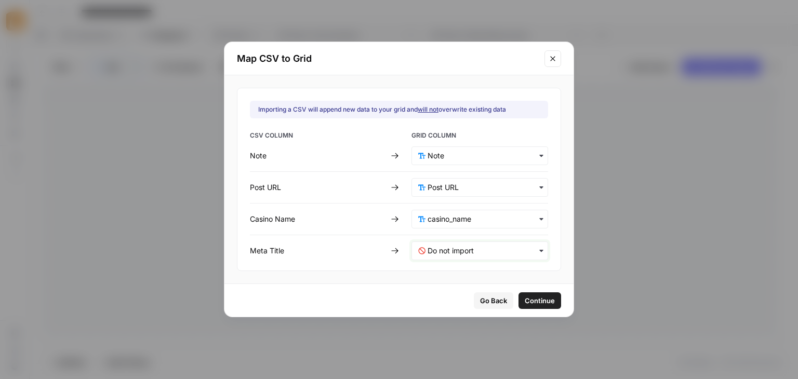
click at [475, 250] on Title-mapping "text" at bounding box center [485, 251] width 114 height 10
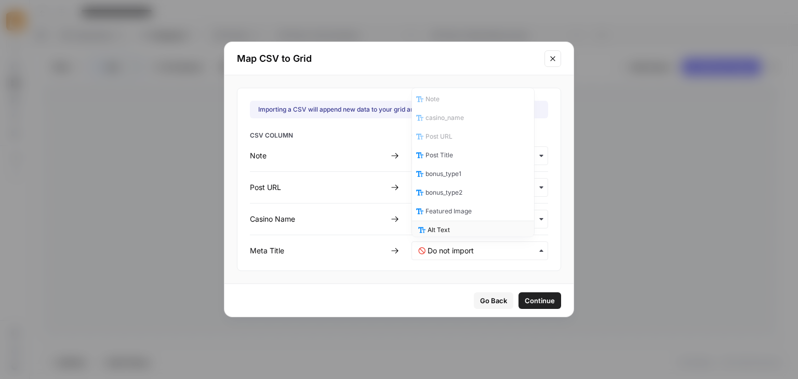
scroll to position [0, 0]
click at [549, 60] on icon "Close modal" at bounding box center [553, 59] width 8 height 8
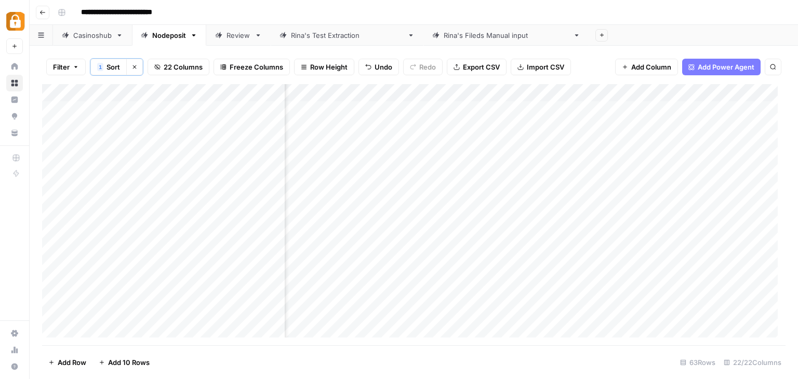
scroll to position [0, 381]
click at [598, 94] on div "Add Column" at bounding box center [414, 215] width 744 height 262
click at [534, 64] on span "Import CSV" at bounding box center [545, 67] width 37 height 10
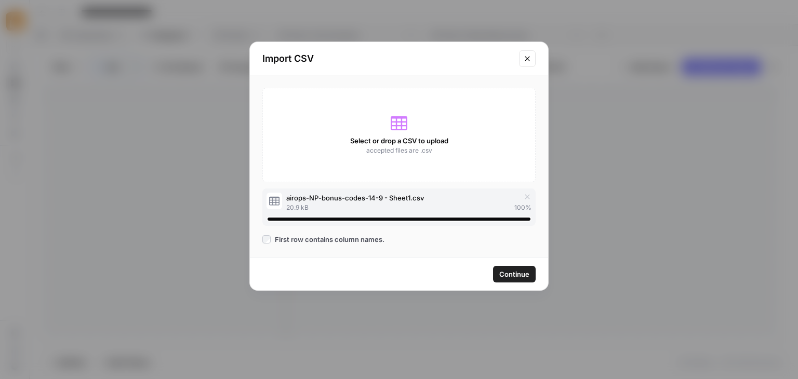
click at [508, 271] on span "Continue" at bounding box center [514, 274] width 30 height 10
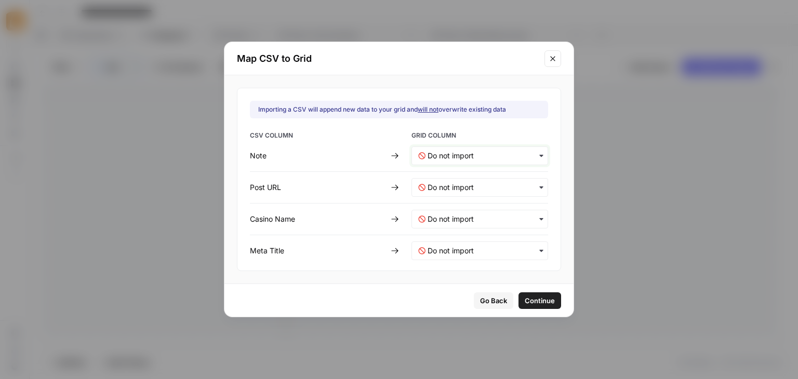
click at [504, 157] on input "text" at bounding box center [485, 156] width 114 height 10
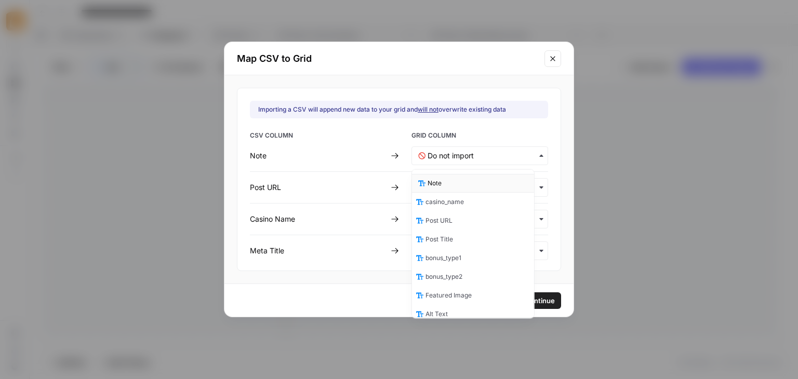
click at [463, 182] on div "Note" at bounding box center [473, 183] width 122 height 19
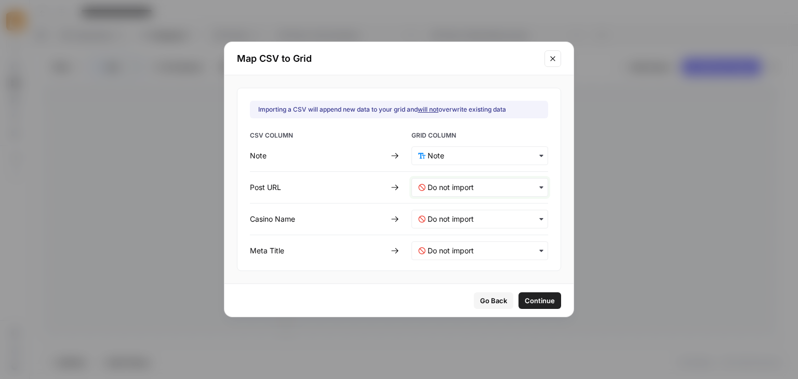
click at [469, 186] on URL-mapping "text" at bounding box center [485, 187] width 114 height 10
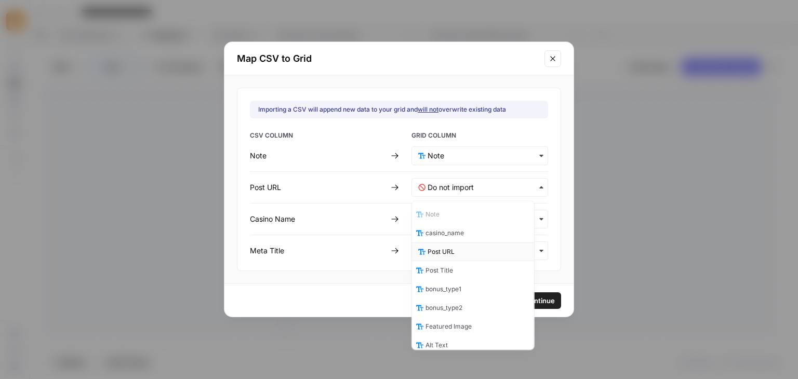
click at [457, 250] on div "Post URL" at bounding box center [473, 252] width 122 height 19
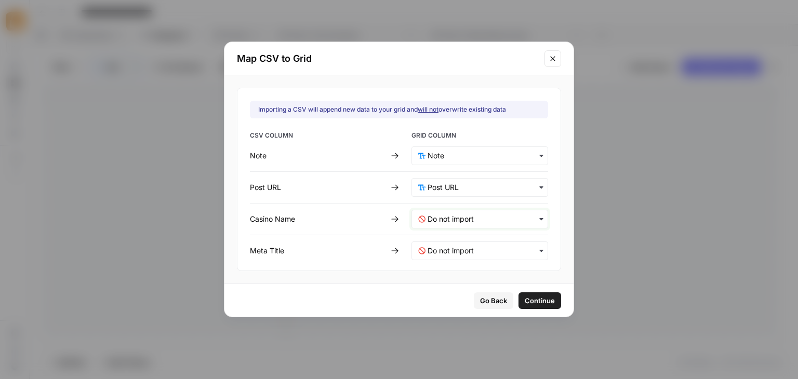
click at [461, 221] on Name-mapping "text" at bounding box center [485, 219] width 114 height 10
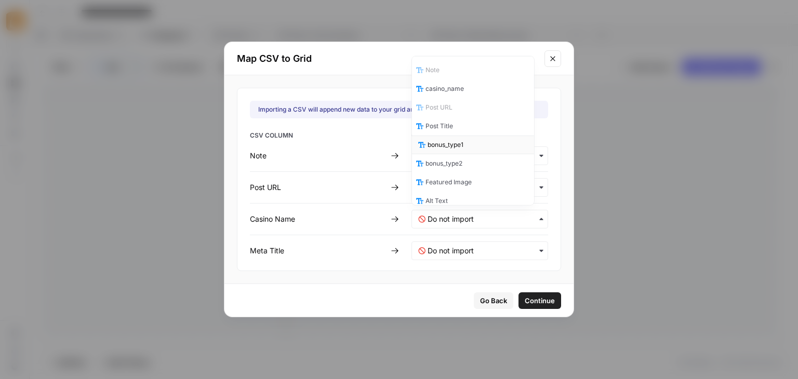
scroll to position [3, 0]
click at [460, 90] on div "casino_name" at bounding box center [473, 85] width 122 height 19
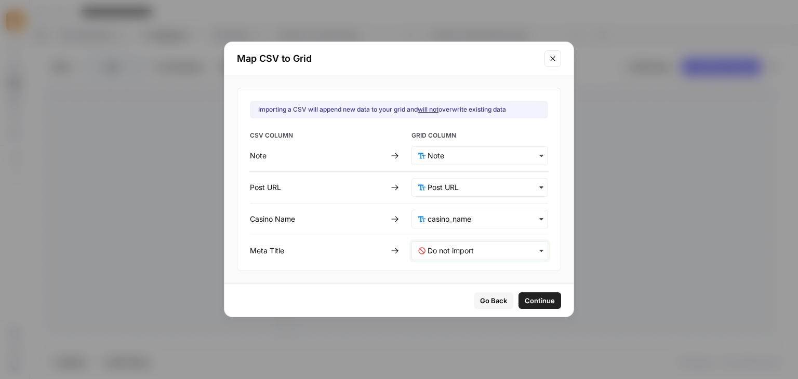
click at [467, 247] on Title-mapping "text" at bounding box center [485, 251] width 114 height 10
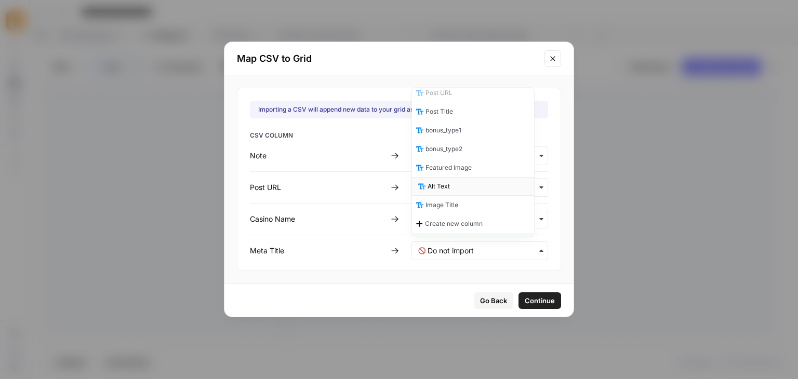
scroll to position [63, 0]
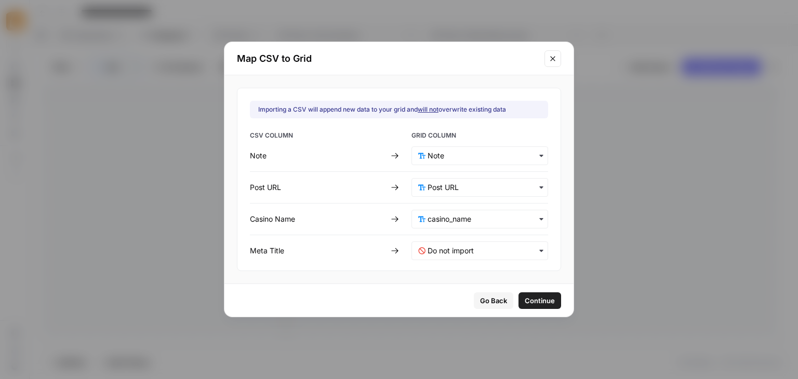
click at [486, 296] on span "Go Back" at bounding box center [493, 301] width 27 height 10
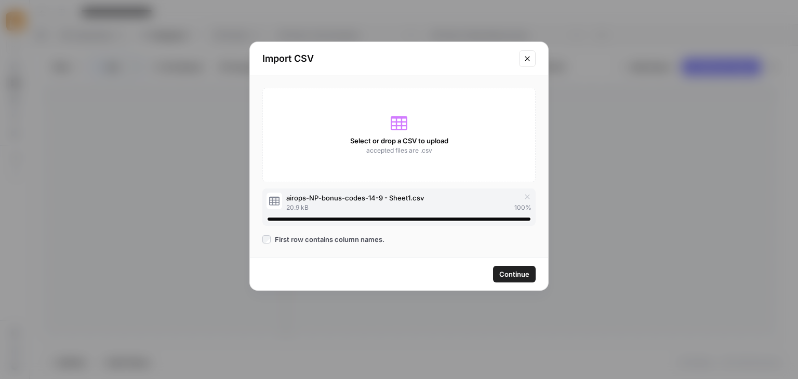
click at [487, 295] on div "Import CSV Select or drop a CSV to upload accepted files are .csv airops-NP-bon…" at bounding box center [399, 189] width 798 height 379
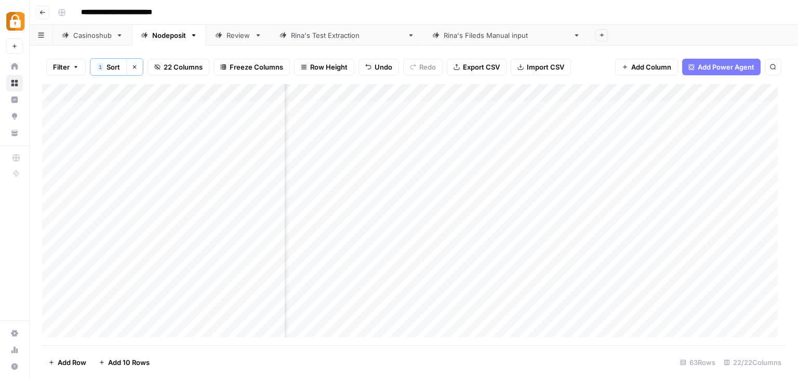
click at [650, 91] on div "Add Column" at bounding box center [414, 215] width 744 height 262
click at [521, 133] on div "Add Column" at bounding box center [414, 215] width 744 height 262
click at [734, 92] on div "Add Column" at bounding box center [414, 215] width 744 height 262
click at [680, 236] on div "Add Column" at bounding box center [414, 215] width 744 height 262
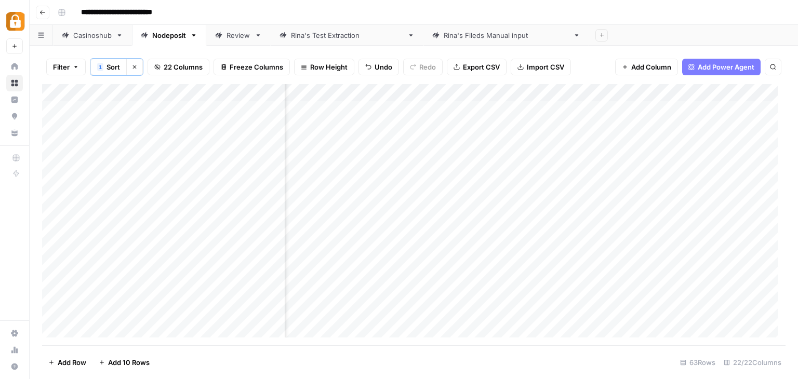
click at [523, 65] on button "Import CSV" at bounding box center [541, 67] width 60 height 17
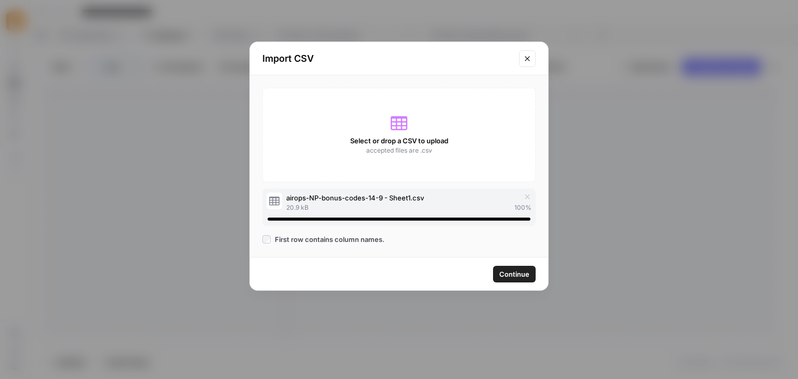
click at [505, 272] on span "Continue" at bounding box center [514, 274] width 30 height 10
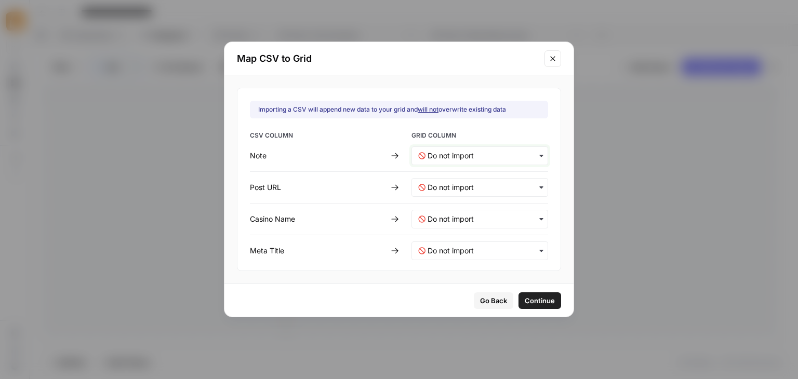
click at [483, 151] on input "text" at bounding box center [485, 156] width 114 height 10
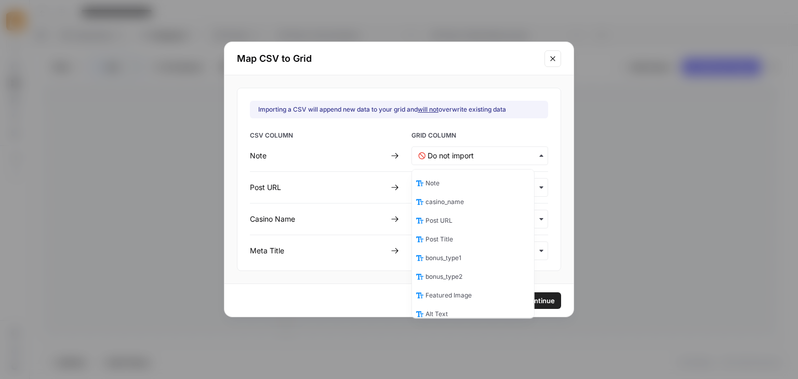
click at [458, 178] on div "Note" at bounding box center [473, 183] width 122 height 19
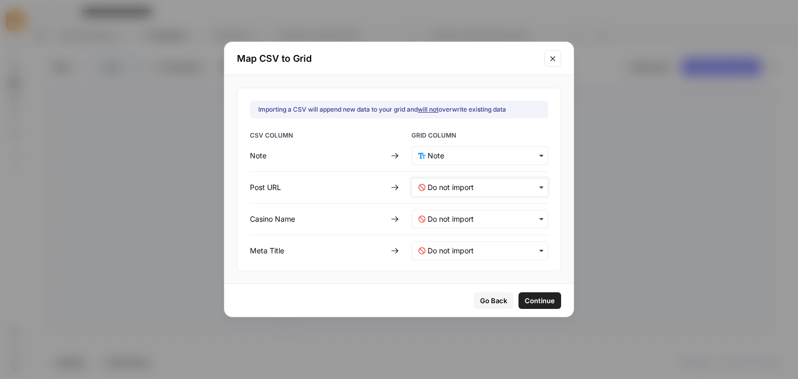
click at [470, 186] on URL-mapping "text" at bounding box center [485, 187] width 114 height 10
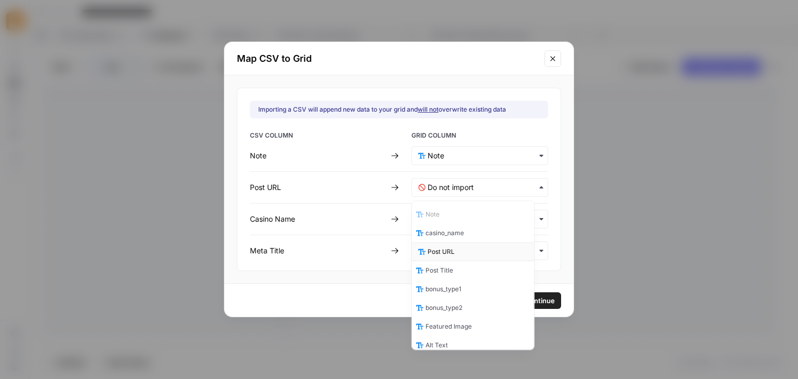
click at [464, 251] on div "Post URL" at bounding box center [473, 252] width 122 height 19
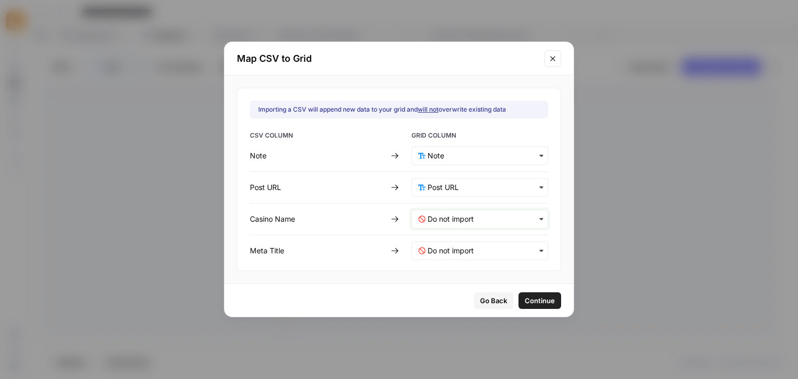
click at [466, 221] on Name-mapping "text" at bounding box center [485, 219] width 114 height 10
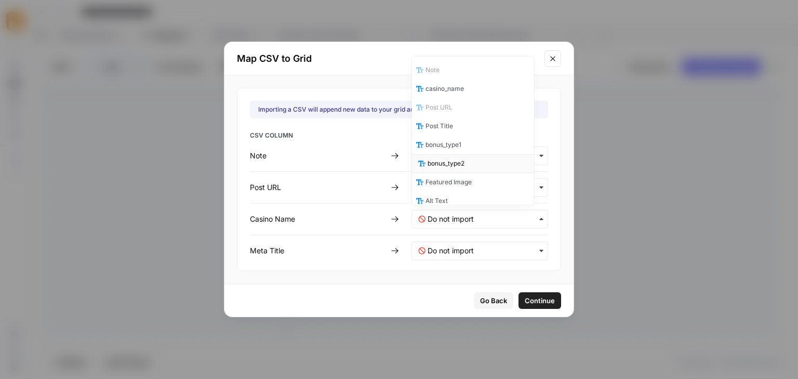
scroll to position [3, 0]
click at [465, 85] on span "casino_name" at bounding box center [447, 85] width 38 height 9
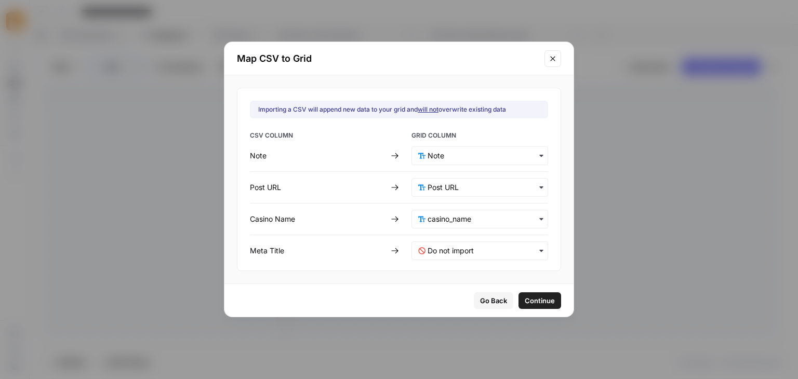
click at [525, 297] on span "Continue" at bounding box center [540, 301] width 30 height 10
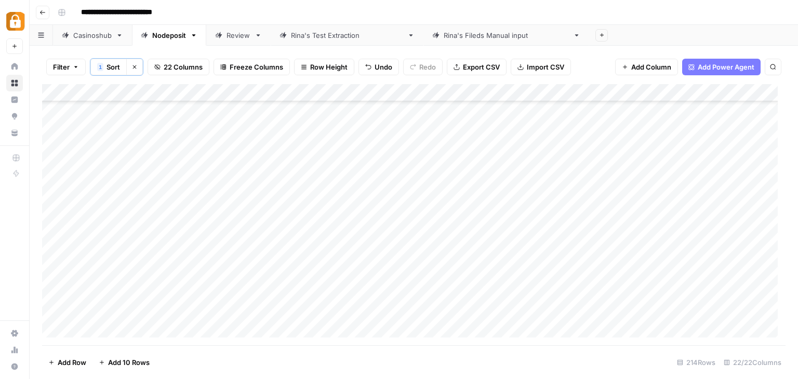
scroll to position [3561, 0]
drag, startPoint x: 135, startPoint y: 86, endPoint x: 168, endPoint y: 90, distance: 33.0
click at [168, 90] on div "Add Column" at bounding box center [414, 215] width 744 height 262
click at [60, 68] on span "Filter" at bounding box center [61, 67] width 17 height 10
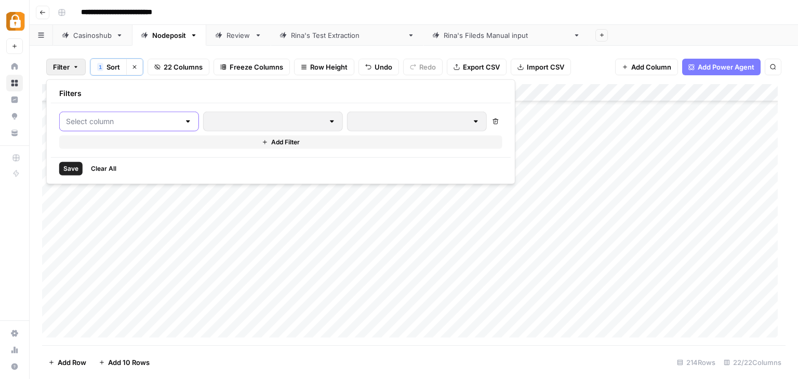
click at [119, 123] on input "text" at bounding box center [123, 121] width 114 height 10
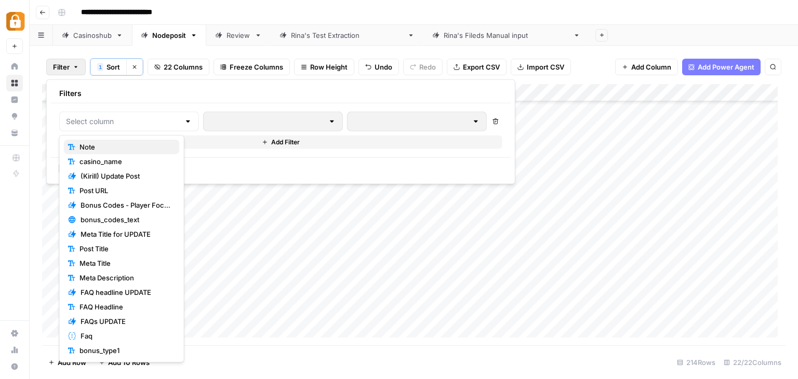
click at [106, 142] on span "Note" at bounding box center [126, 147] width 92 height 10
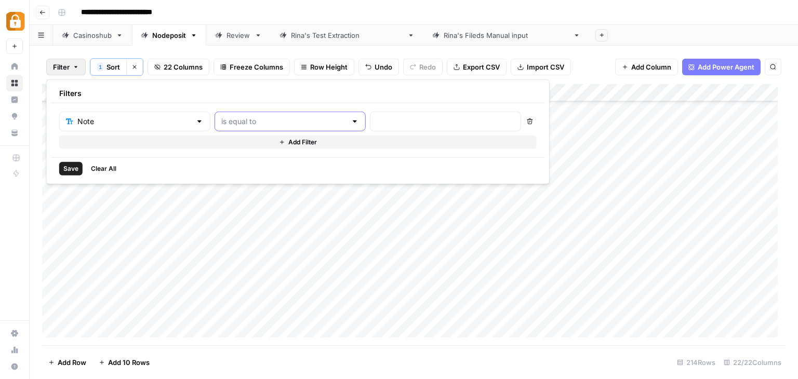
click at [254, 124] on input "text" at bounding box center [283, 121] width 125 height 10
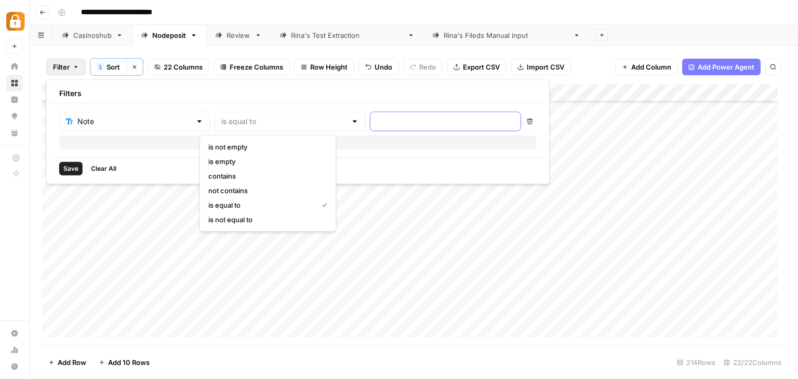
type input "is equal to"
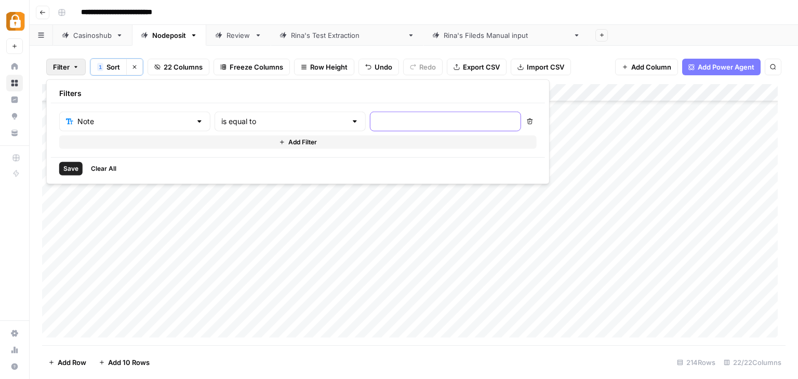
click at [377, 123] on input "text" at bounding box center [446, 121] width 138 height 10
type input "n"
type input "No Content - Not Indexed"
click at [67, 166] on span "Save" at bounding box center [70, 168] width 15 height 9
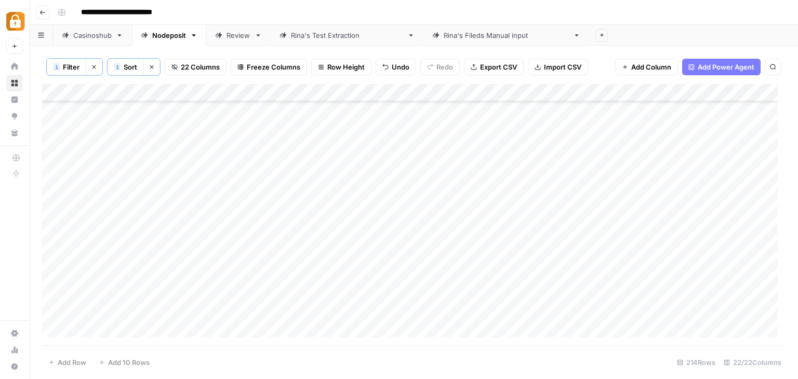
scroll to position [0, 0]
click at [67, 61] on button "1 Filter" at bounding box center [66, 67] width 39 height 17
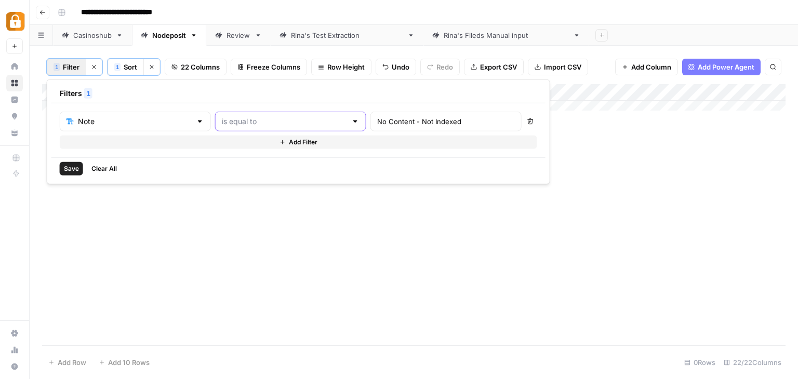
click at [239, 119] on input "text" at bounding box center [284, 121] width 125 height 10
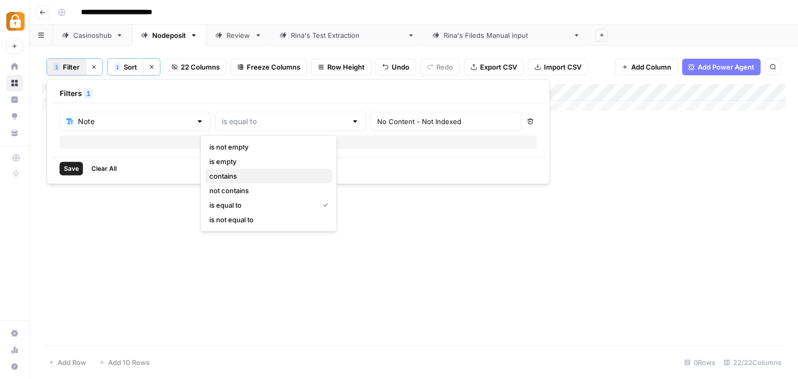
click at [234, 171] on span "contains" at bounding box center [266, 176] width 115 height 10
type input "contains"
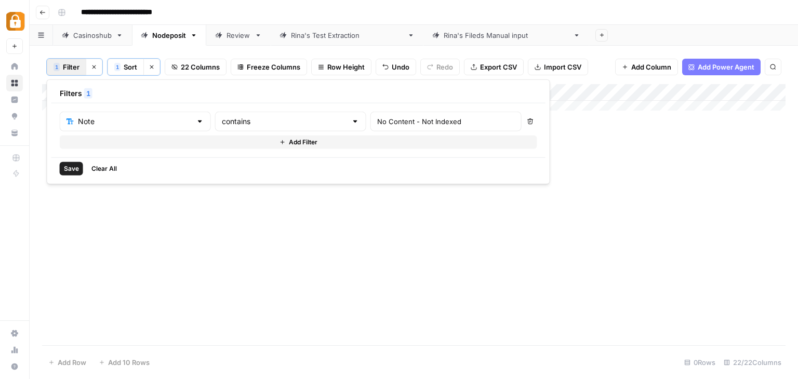
click at [67, 167] on span "Save" at bounding box center [71, 168] width 15 height 9
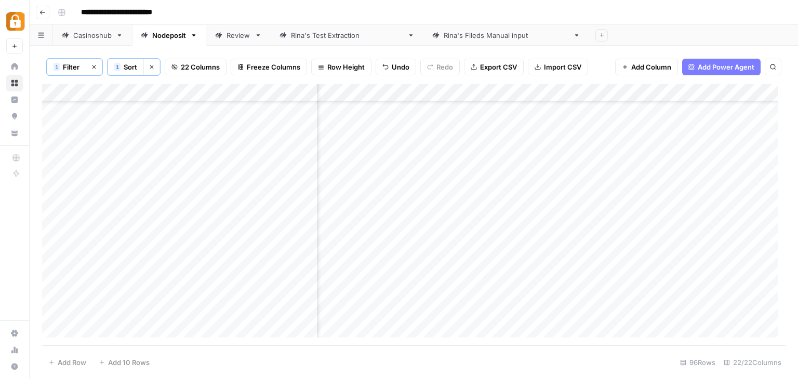
scroll to position [1303, 328]
click at [495, 200] on div "Add Column" at bounding box center [414, 215] width 744 height 262
click at [486, 200] on div "Add Column" at bounding box center [414, 215] width 744 height 262
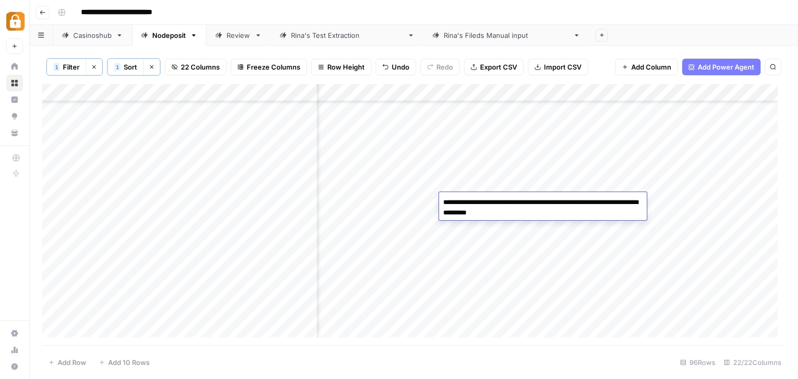
click at [486, 200] on textarea "**********" at bounding box center [543, 207] width 208 height 25
click at [503, 233] on div "Add Column" at bounding box center [414, 215] width 744 height 262
click at [560, 195] on div "Add Column" at bounding box center [414, 215] width 744 height 262
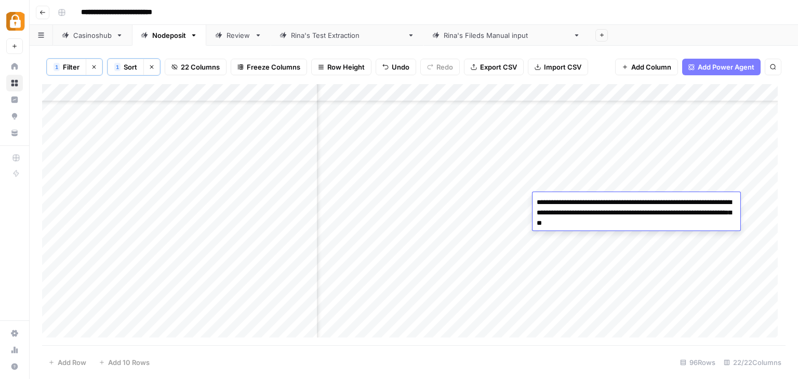
click at [560, 195] on div "**********" at bounding box center [637, 211] width 208 height 38
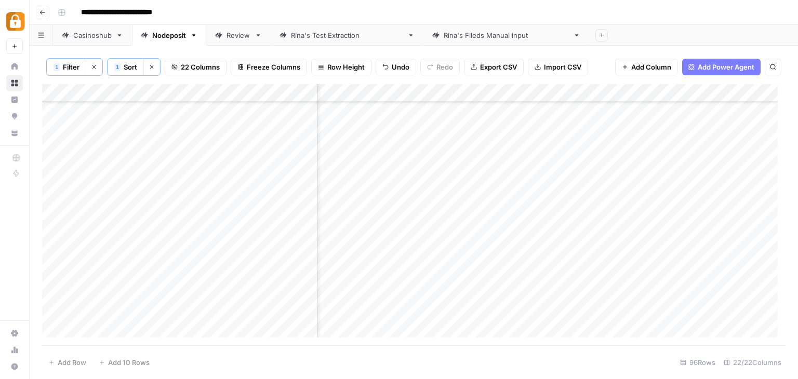
scroll to position [1303, 0]
drag, startPoint x: 549, startPoint y: 93, endPoint x: 402, endPoint y: 89, distance: 147.1
click at [402, 89] on div "Add Column" at bounding box center [414, 215] width 744 height 262
click at [432, 200] on div "Add Column" at bounding box center [414, 215] width 744 height 262
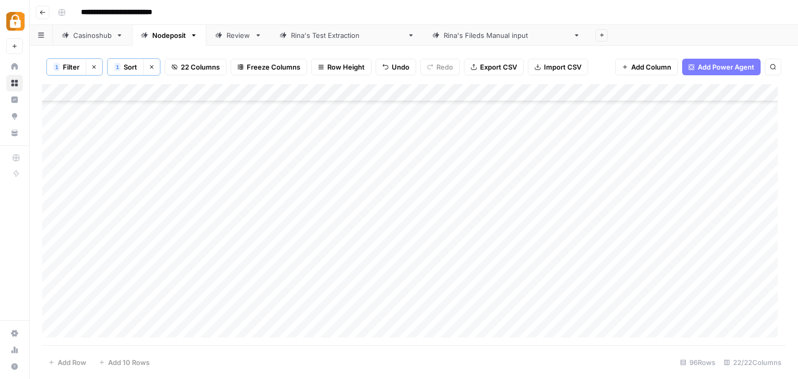
click at [431, 127] on div "Add Column" at bounding box center [414, 215] width 744 height 262
click at [676, 123] on div "Add Column" at bounding box center [414, 215] width 744 height 262
click at [484, 9] on div "**********" at bounding box center [421, 12] width 734 height 17
click at [165, 36] on div "Nodeposit" at bounding box center [169, 35] width 34 height 10
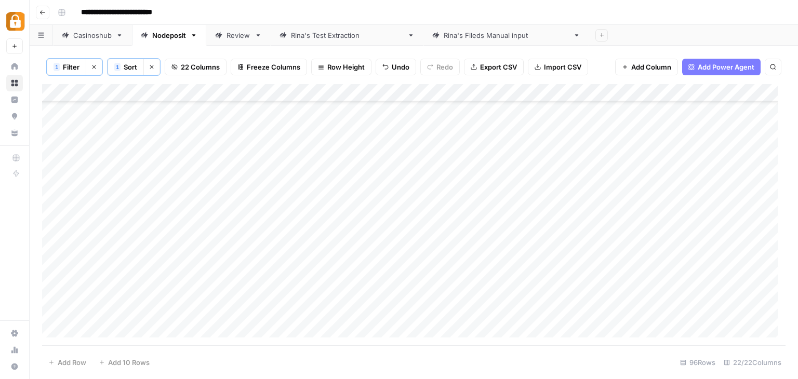
click at [170, 36] on div "Nodeposit" at bounding box center [169, 35] width 34 height 10
click at [192, 36] on icon "button" at bounding box center [193, 35] width 7 height 7
click at [221, 50] on span "Rename Sheet" at bounding box center [235, 54] width 50 height 10
type input "**********"
click at [92, 36] on div "Casinoshub" at bounding box center [92, 35] width 38 height 10
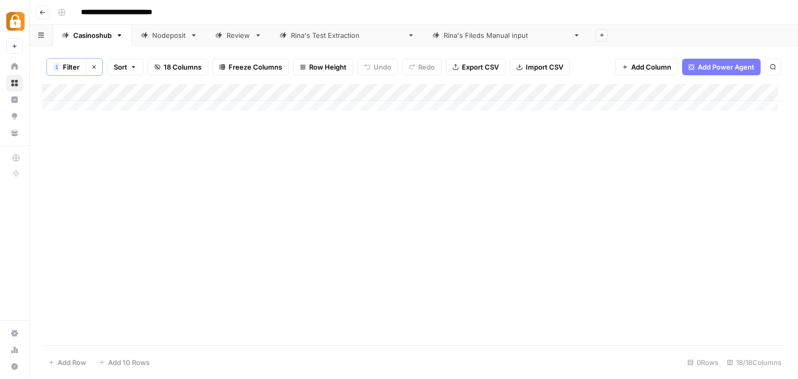
click at [71, 67] on span "Filter" at bounding box center [71, 67] width 17 height 10
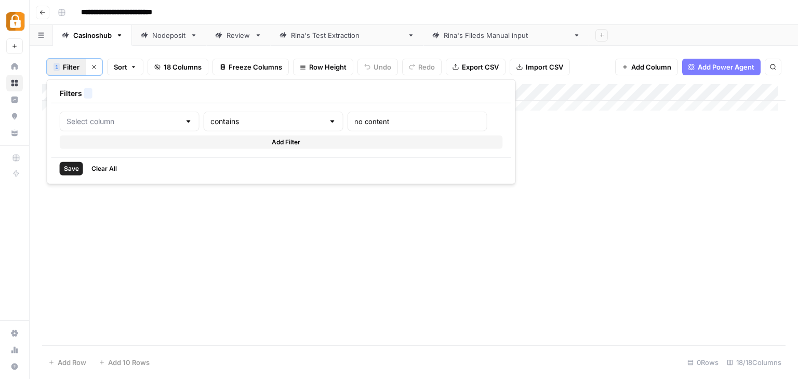
type input "Note"
click at [94, 65] on icon "button" at bounding box center [94, 67] width 6 height 6
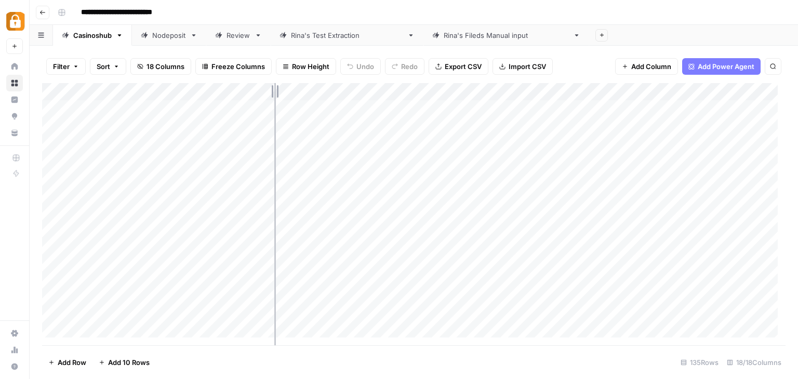
drag, startPoint x: 191, startPoint y: 91, endPoint x: 274, endPoint y: 92, distance: 83.2
click at [274, 92] on div "Add Column" at bounding box center [414, 214] width 744 height 262
drag, startPoint x: 274, startPoint y: 92, endPoint x: 308, endPoint y: 94, distance: 33.8
click at [308, 94] on div "Add Column" at bounding box center [414, 214] width 744 height 262
drag, startPoint x: 308, startPoint y: 94, endPoint x: 200, endPoint y: 87, distance: 108.8
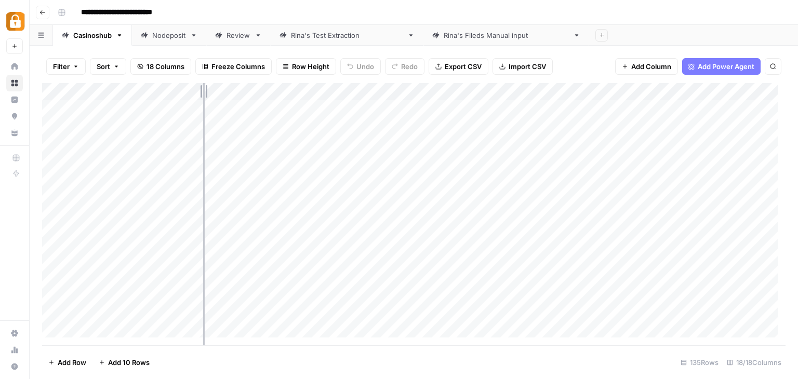
click at [200, 87] on div "Add Column" at bounding box center [414, 214] width 744 height 262
drag, startPoint x: 449, startPoint y: 94, endPoint x: 509, endPoint y: 91, distance: 60.3
click at [509, 91] on div "Add Column" at bounding box center [414, 214] width 744 height 262
drag, startPoint x: 509, startPoint y: 91, endPoint x: 545, endPoint y: 94, distance: 35.5
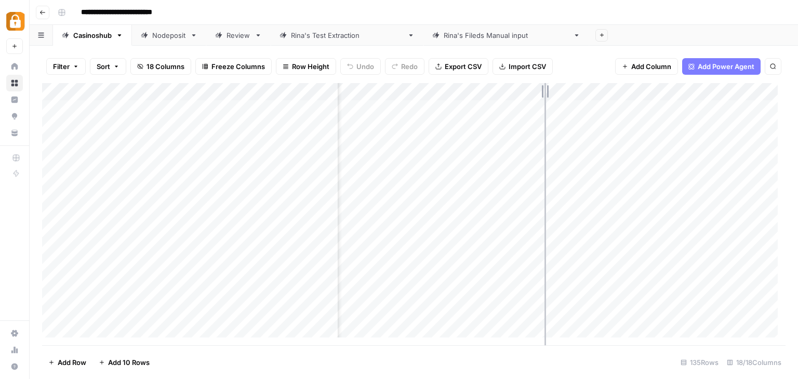
click at [545, 94] on div "Add Column" at bounding box center [414, 214] width 744 height 262
click at [180, 128] on div "Add Column" at bounding box center [414, 214] width 744 height 262
click at [180, 128] on textarea "**********" at bounding box center [227, 129] width 195 height 15
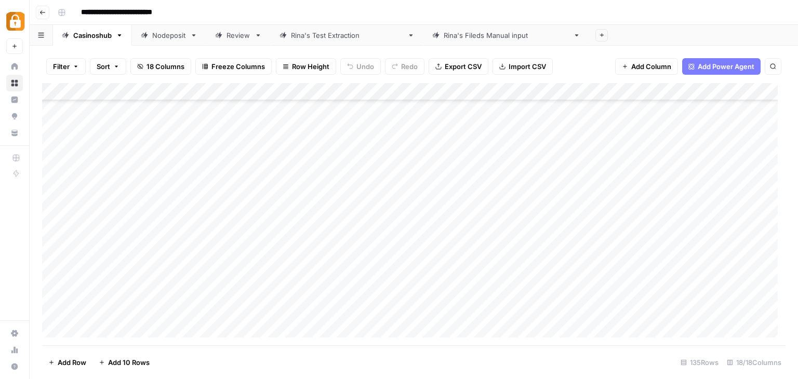
scroll to position [2165, 0]
drag, startPoint x: 199, startPoint y: 88, endPoint x: 347, endPoint y: 93, distance: 148.2
click at [347, 93] on div "Add Column" at bounding box center [414, 214] width 744 height 262
click at [62, 86] on div "Add Column" at bounding box center [414, 214] width 744 height 262
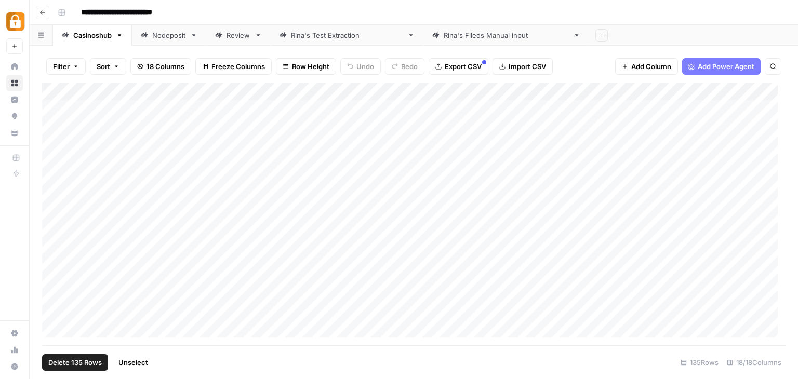
click at [77, 360] on span "Delete 135 Rows" at bounding box center [75, 363] width 54 height 10
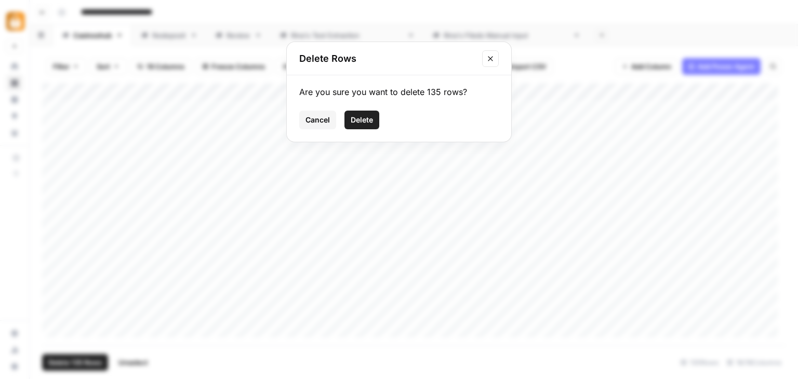
click at [364, 117] on span "Delete" at bounding box center [362, 120] width 22 height 10
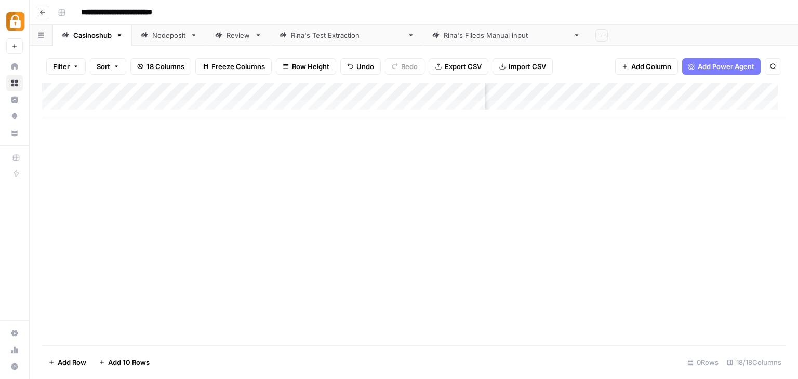
scroll to position [0, 330]
drag, startPoint x: 346, startPoint y: 89, endPoint x: 197, endPoint y: 86, distance: 148.7
click at [197, 86] on div "Add Column" at bounding box center [414, 100] width 744 height 34
click at [679, 89] on div "Add Column" at bounding box center [414, 100] width 744 height 34
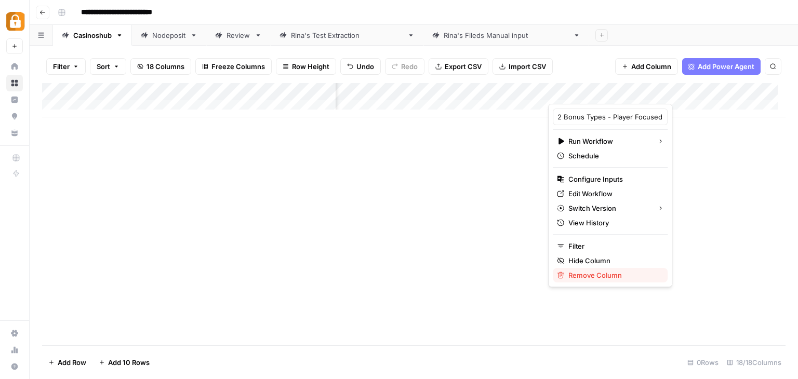
click at [598, 277] on span "Remove Column" at bounding box center [614, 275] width 91 height 10
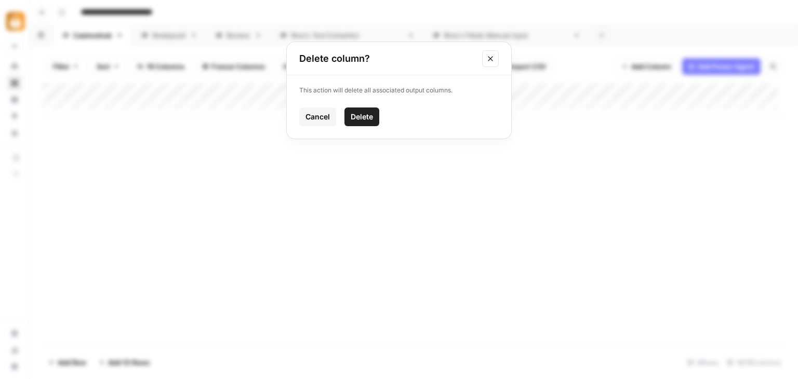
click at [364, 116] on span "Delete" at bounding box center [362, 117] width 22 height 10
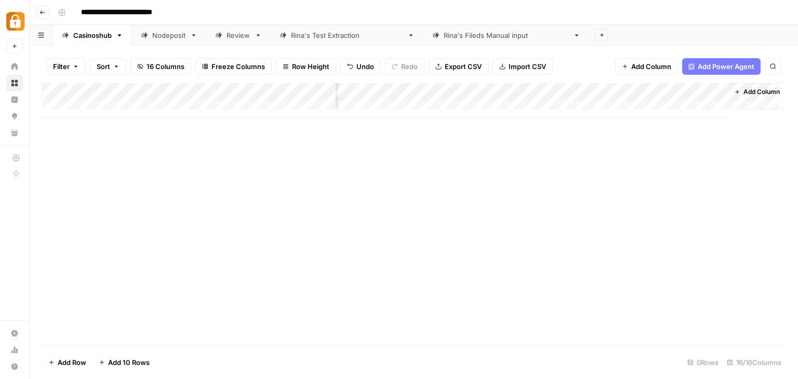
scroll to position [0, 1268]
click at [470, 88] on div "Add Column" at bounding box center [414, 100] width 744 height 34
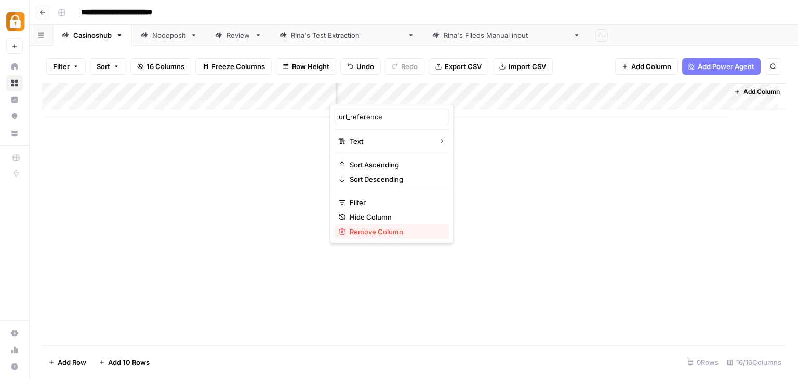
click at [385, 231] on span "Remove Column" at bounding box center [395, 232] width 91 height 10
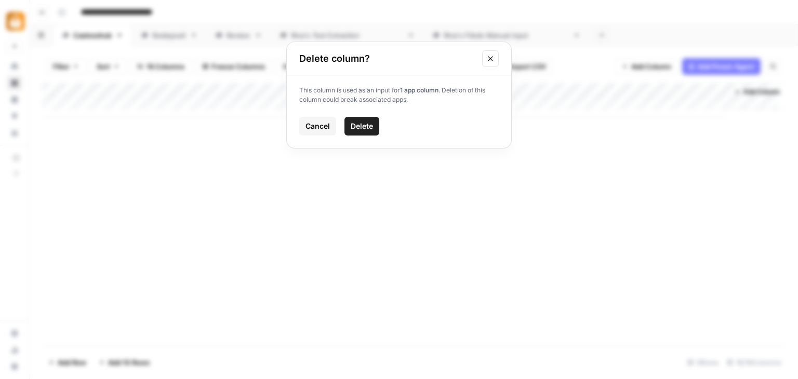
click at [372, 127] on span "Delete" at bounding box center [362, 126] width 22 height 10
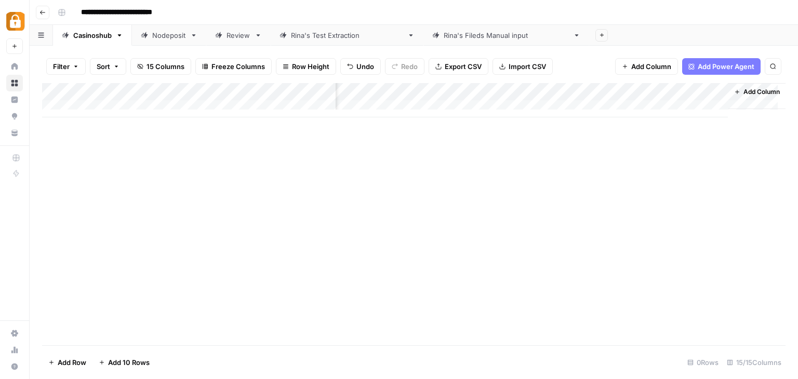
scroll to position [0, 1118]
click at [118, 34] on icon "button" at bounding box center [120, 35] width 4 height 2
click at [146, 89] on span "Delete Sheet" at bounding box center [161, 92] width 50 height 10
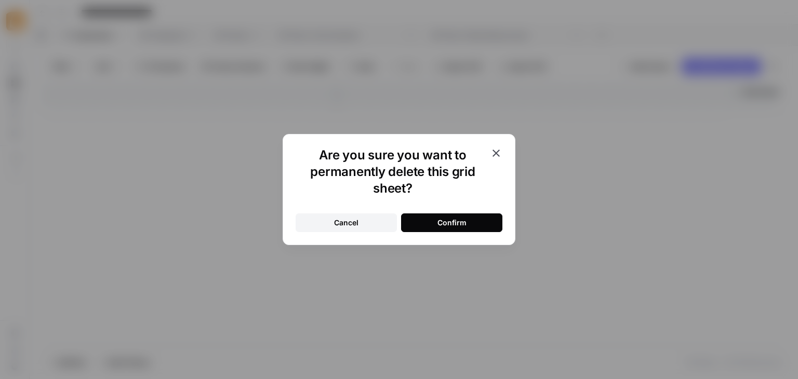
click at [470, 219] on button "Confirm" at bounding box center [451, 223] width 101 height 19
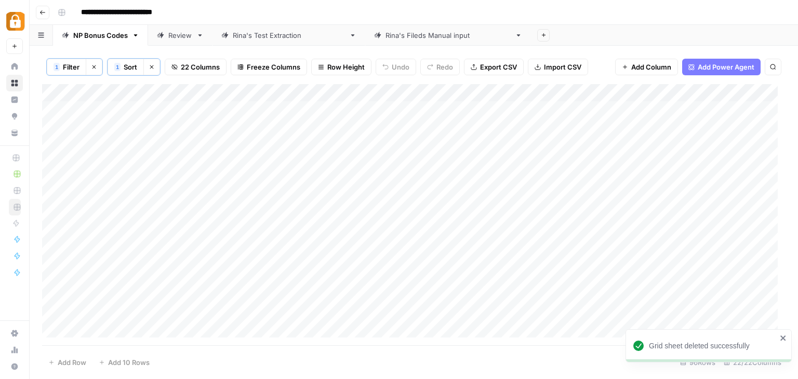
click at [133, 35] on icon "button" at bounding box center [135, 35] width 7 height 7
click at [168, 68] on span "Duplicate Sheet" at bounding box center [177, 69] width 50 height 10
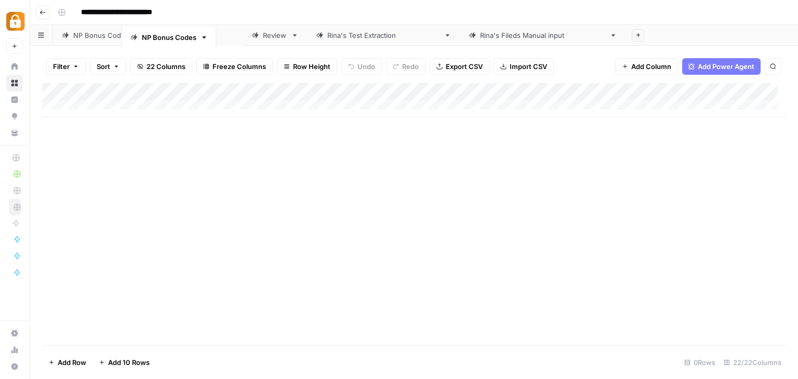
drag, startPoint x: 481, startPoint y: 37, endPoint x: 146, endPoint y: 39, distance: 335.7
click at [146, 39] on div "NP Bonus Codes Review Rina's Test Extraction Rina's Fileds Manual input NP Bonu…" at bounding box center [414, 35] width 769 height 21
click at [228, 36] on icon "button" at bounding box center [230, 35] width 7 height 7
click at [252, 52] on span "Rename Sheet" at bounding box center [272, 54] width 50 height 10
drag, startPoint x: 181, startPoint y: 34, endPoint x: 169, endPoint y: 34, distance: 11.4
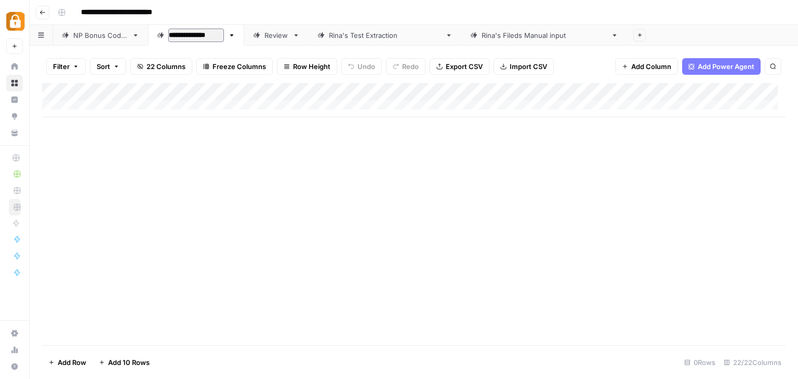
click at [169, 34] on input "**********" at bounding box center [196, 36] width 56 height 14
type input "**********"
click at [248, 165] on div "Add Column" at bounding box center [414, 214] width 744 height 262
